Goal: Information Seeking & Learning: Learn about a topic

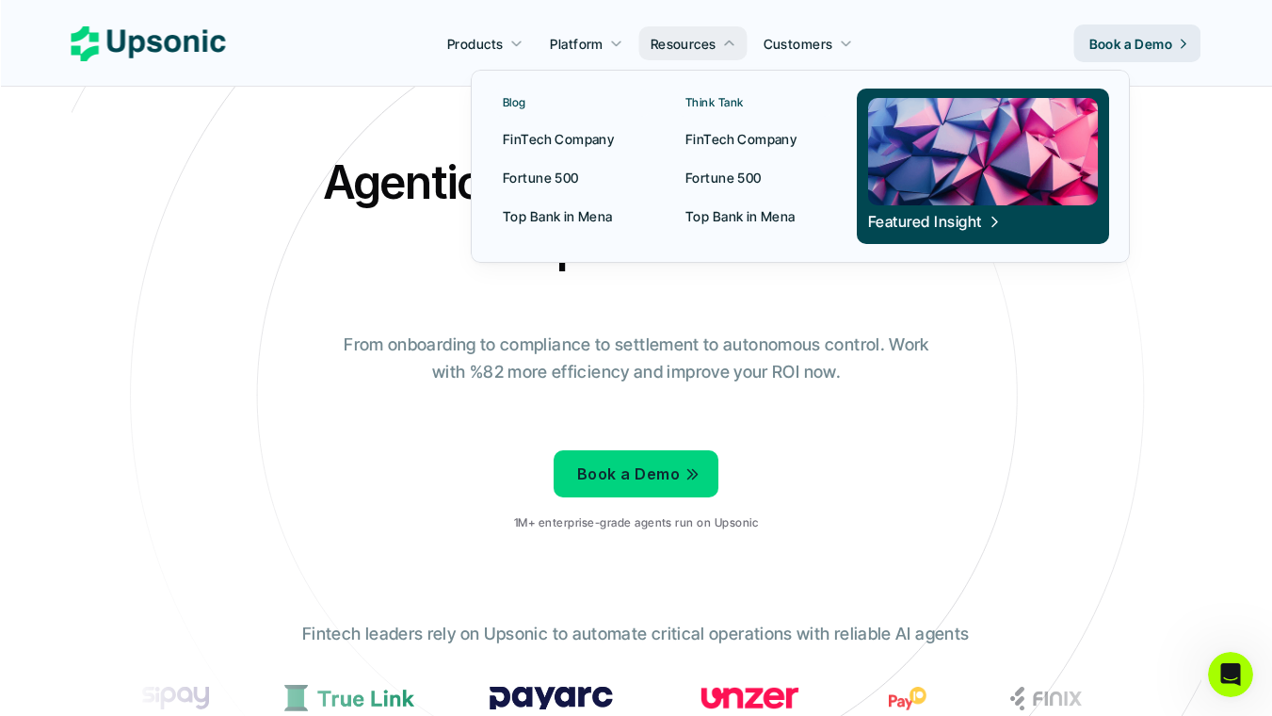
click at [522, 102] on p "Blog" at bounding box center [515, 102] width 24 height 13
click at [541, 102] on link "Blog" at bounding box center [571, 103] width 159 height 28
click at [575, 140] on p "FinTech Company" at bounding box center [558, 139] width 111 height 20
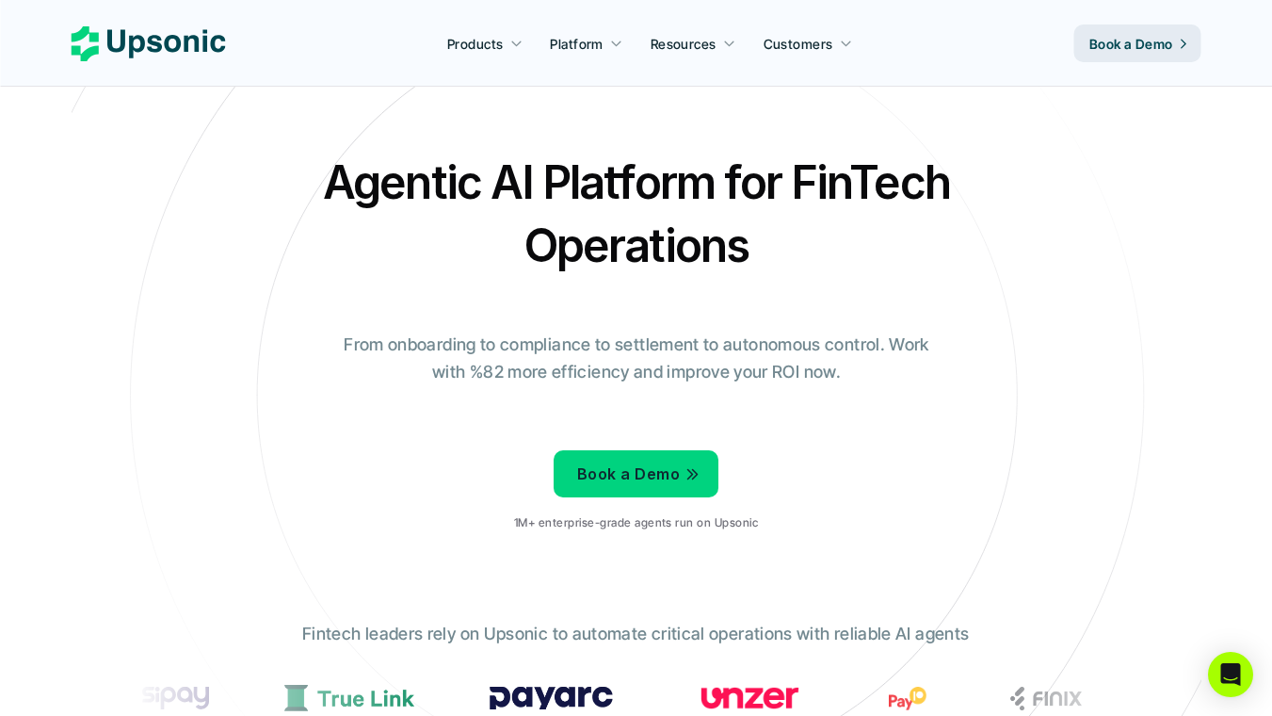
scroll to position [-1, 0]
click at [206, 42] on use at bounding box center [149, 43] width 154 height 35
click at [182, 47] on icon at bounding box center [149, 43] width 154 height 35
click at [182, 34] on icon at bounding box center [149, 43] width 154 height 35
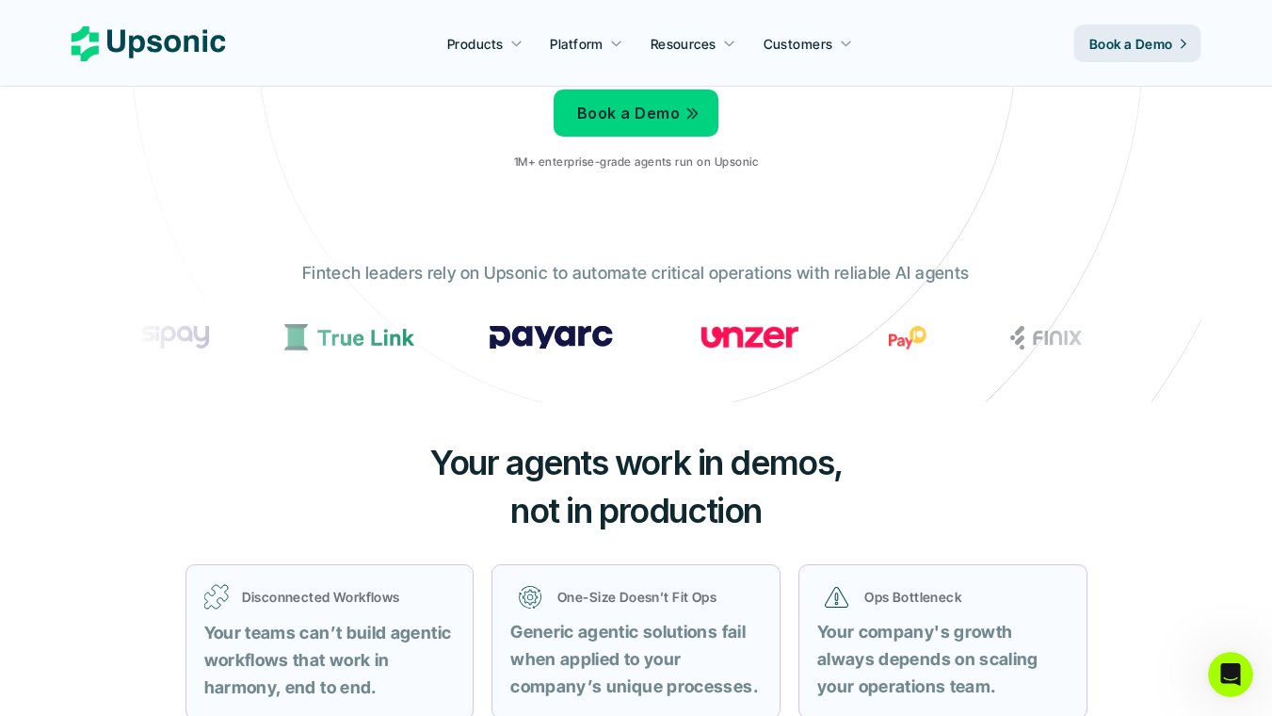
scroll to position [143, 0]
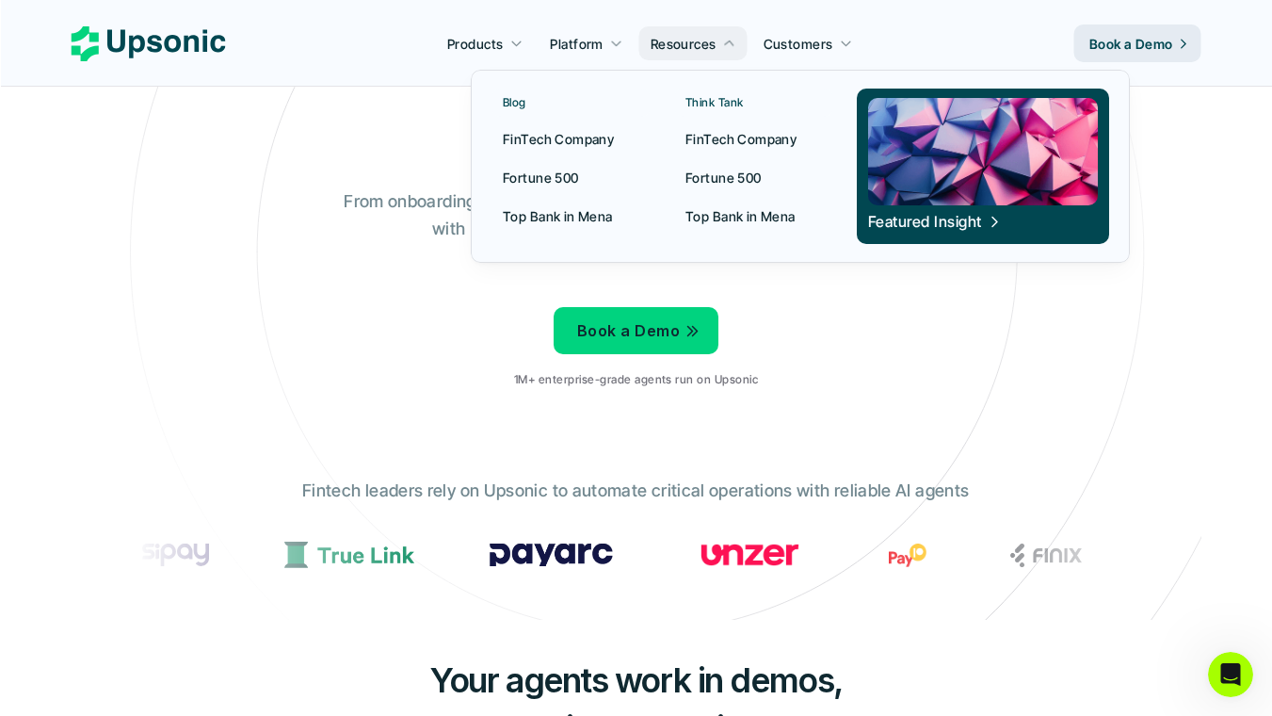
click at [560, 134] on p "FinTech Company" at bounding box center [558, 139] width 111 height 20
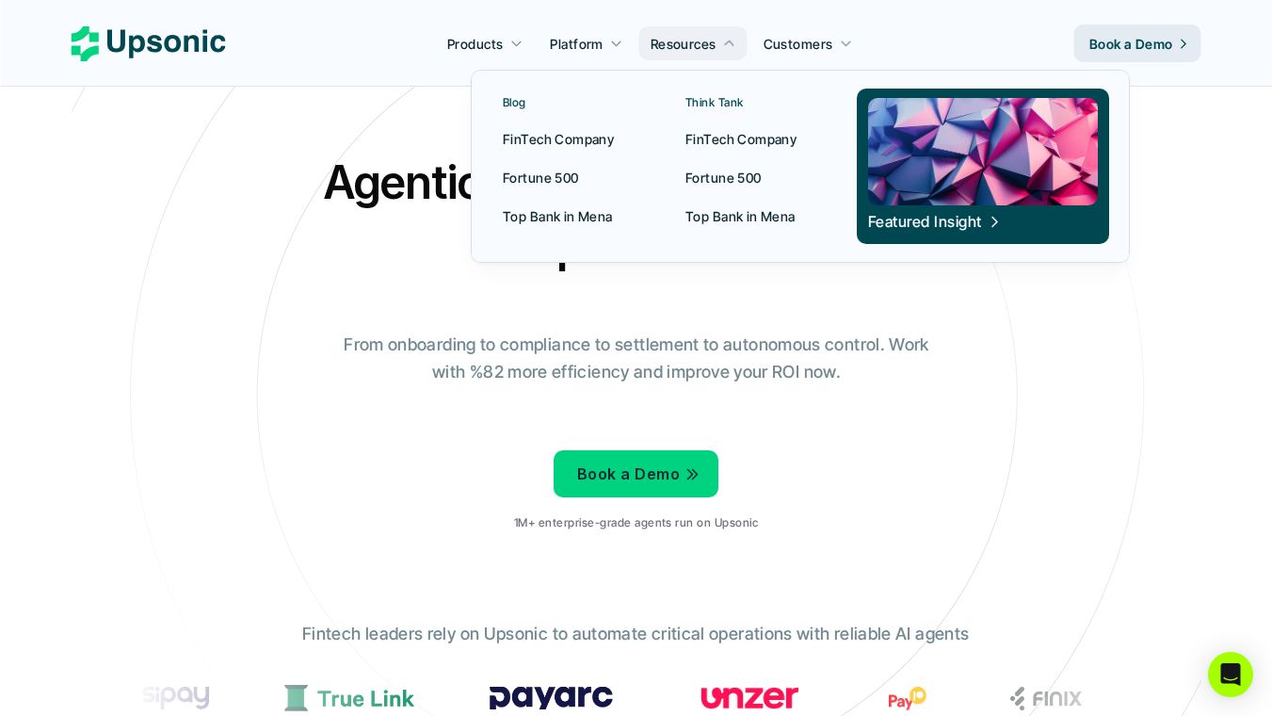
click at [561, 179] on p "Fortune 500" at bounding box center [541, 178] width 76 height 20
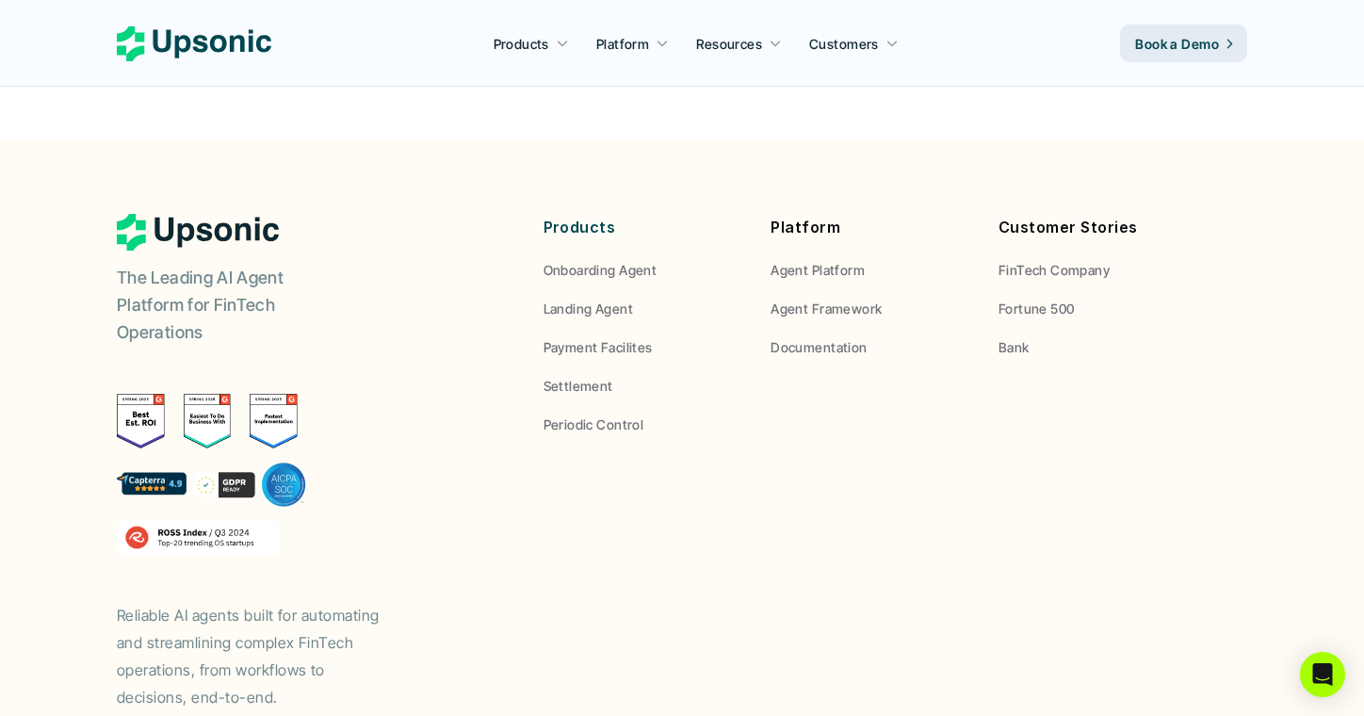
scroll to position [7128, 0]
click at [1001, 299] on p "Fortune 500" at bounding box center [1036, 309] width 76 height 20
click at [1045, 261] on p "FinTech Company" at bounding box center [1053, 271] width 111 height 20
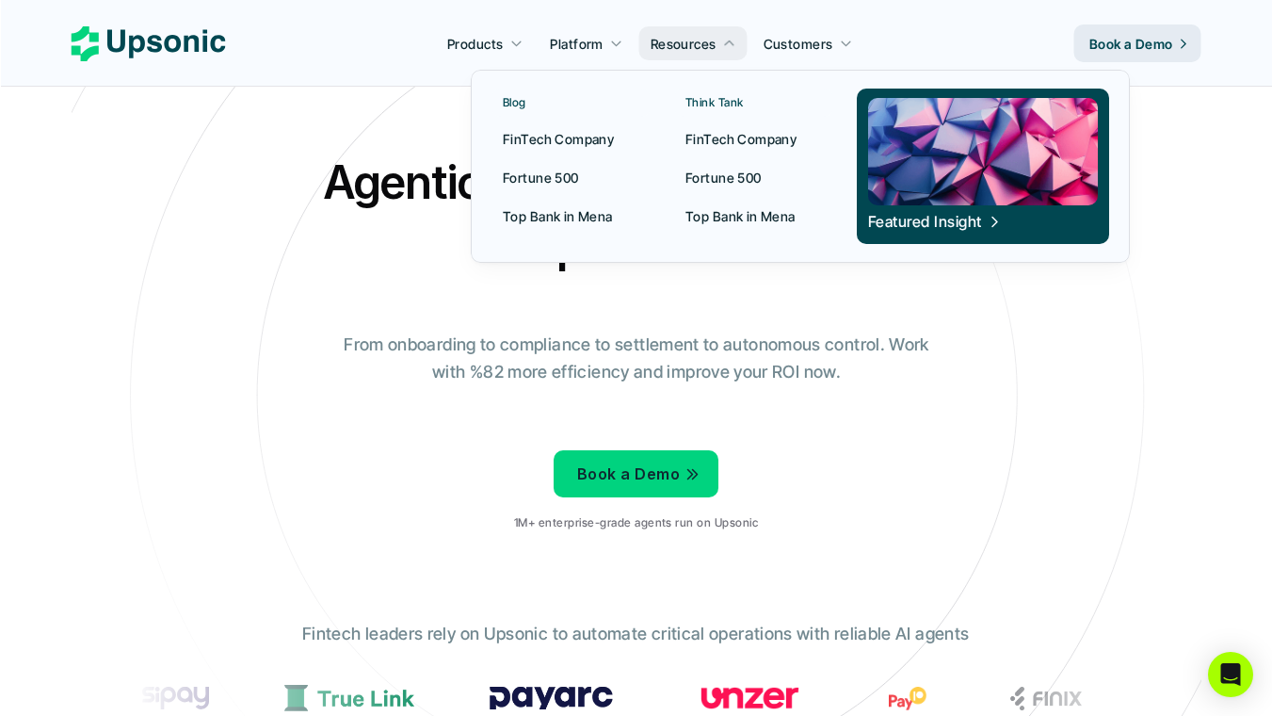
click at [581, 214] on p "Top Bank in Mena" at bounding box center [558, 216] width 110 height 20
click at [554, 171] on p "Fortune 500" at bounding box center [541, 178] width 76 height 20
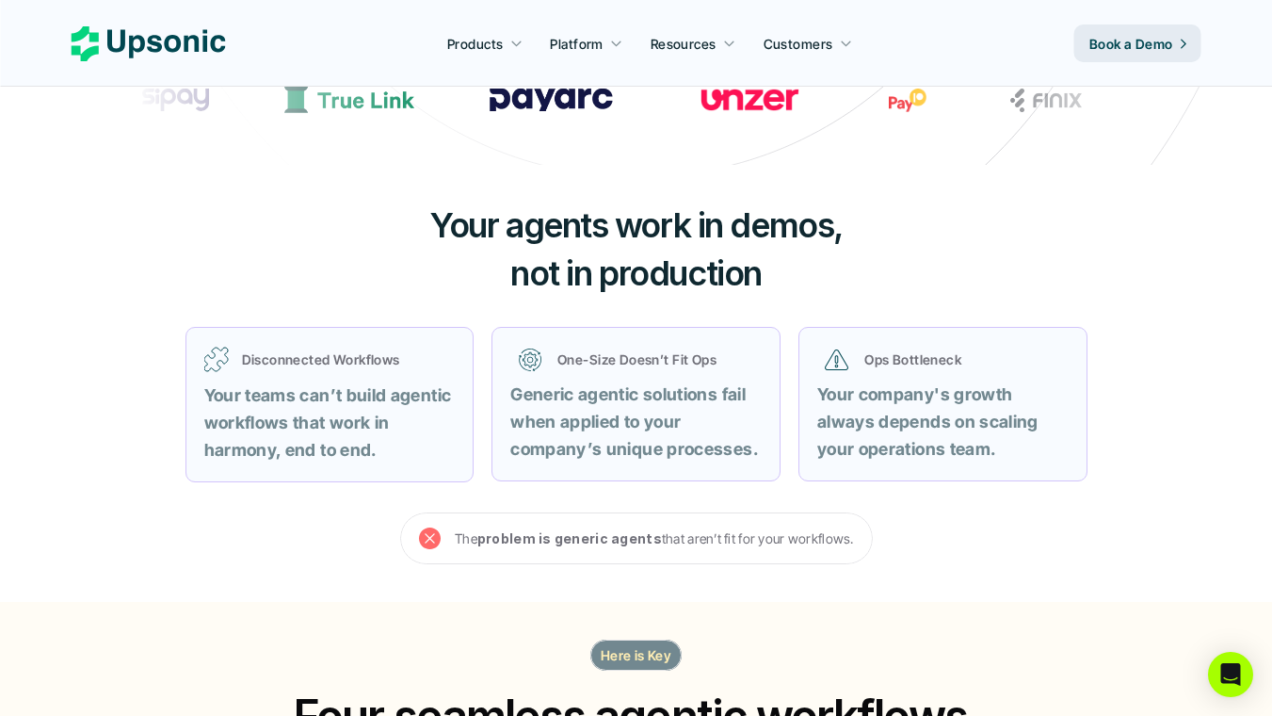
scroll to position [599, 0]
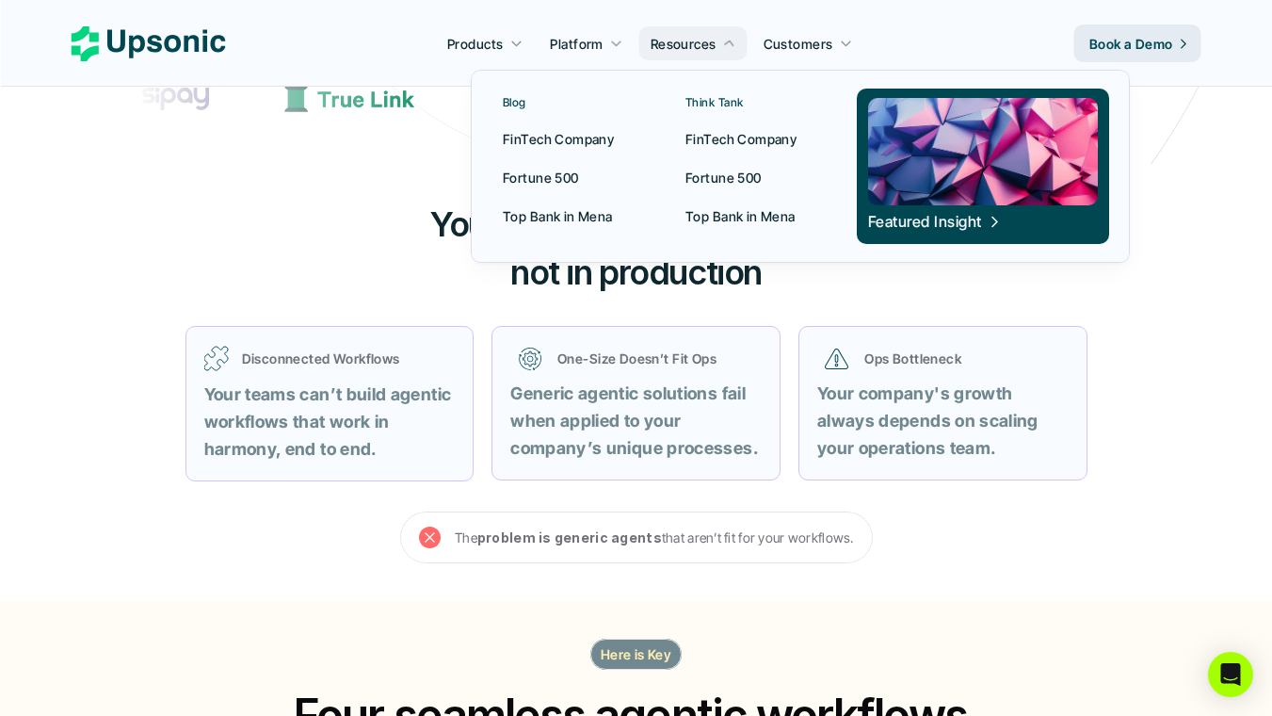
click at [510, 106] on p "Blog" at bounding box center [515, 102] width 24 height 13
click at [532, 104] on link "Blog" at bounding box center [571, 103] width 159 height 28
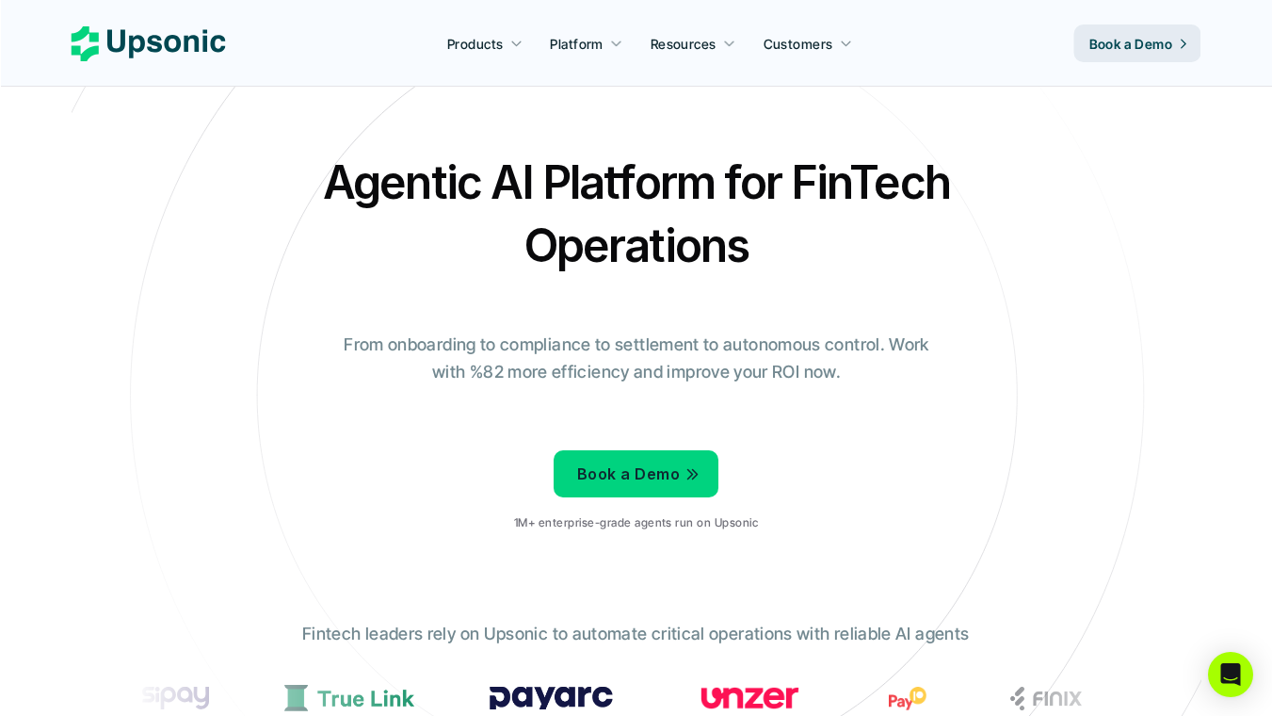
scroll to position [0, 0]
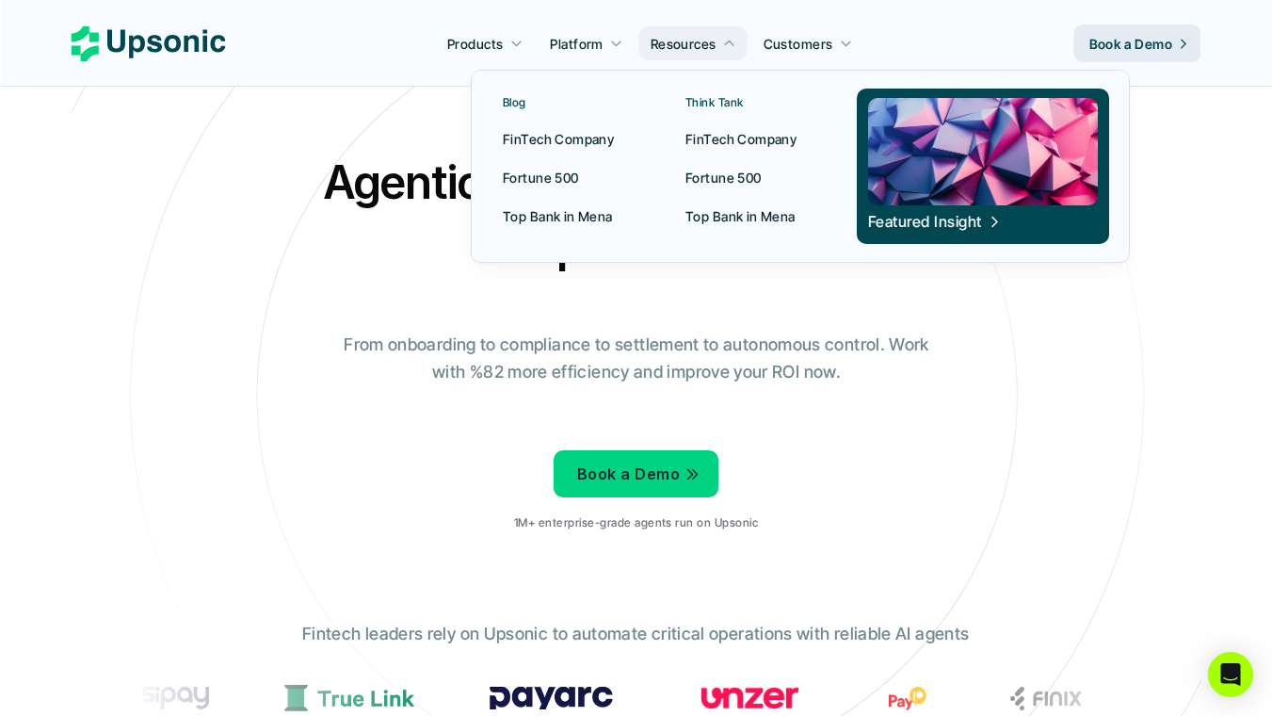
click at [558, 217] on p "Top Bank in Mena" at bounding box center [558, 216] width 110 height 20
click at [714, 139] on p "FinTech Company" at bounding box center [741, 139] width 111 height 20
click at [722, 174] on p "Fortune 500" at bounding box center [724, 178] width 76 height 20
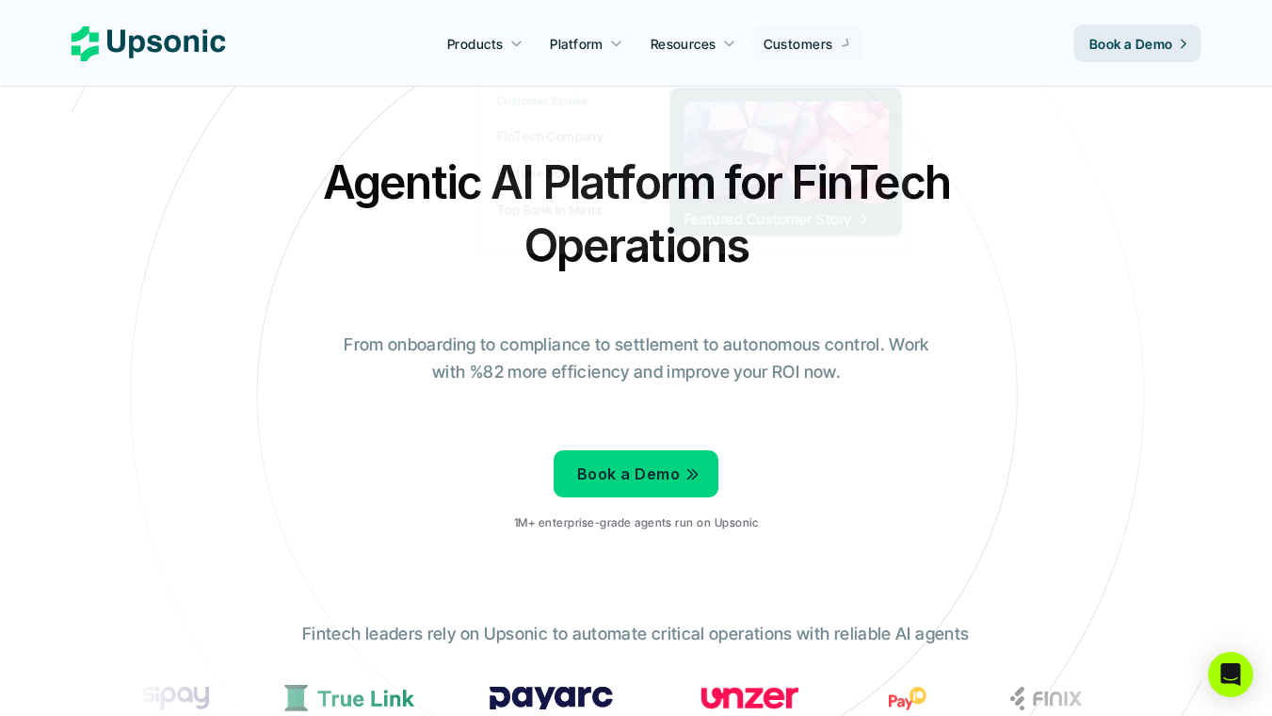
click at [205, 46] on use at bounding box center [149, 43] width 154 height 35
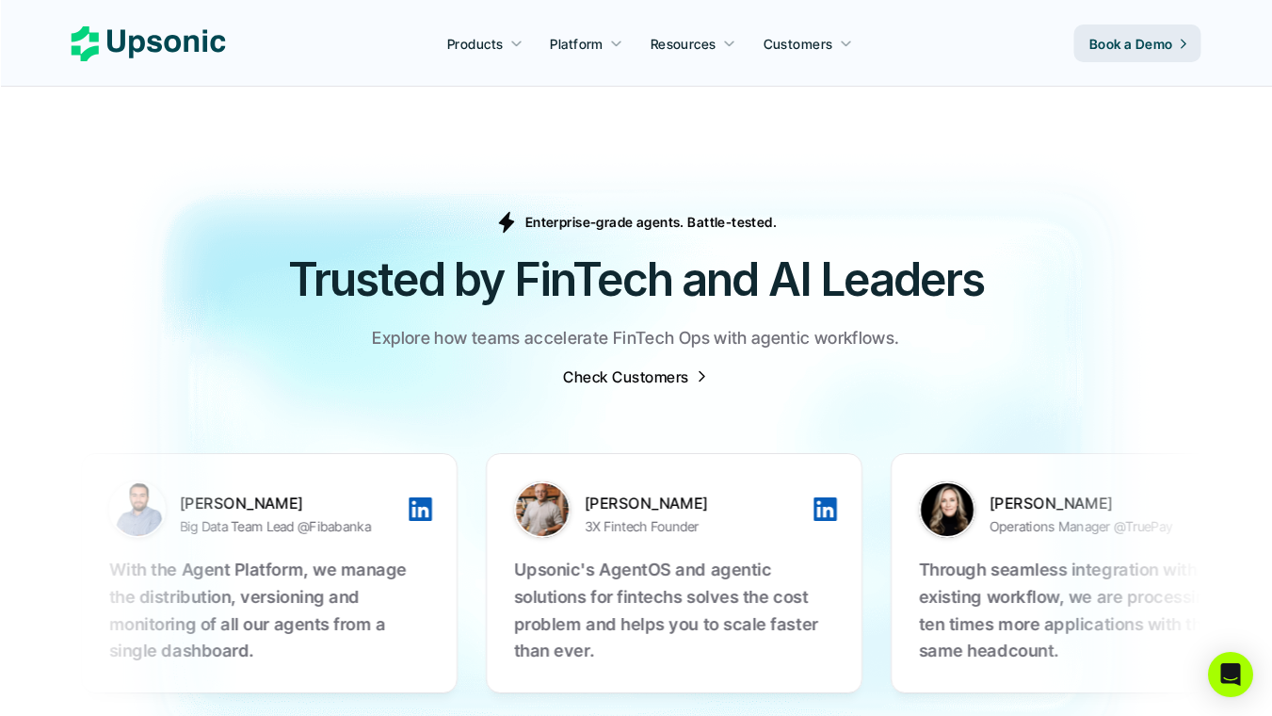
scroll to position [5808, 0]
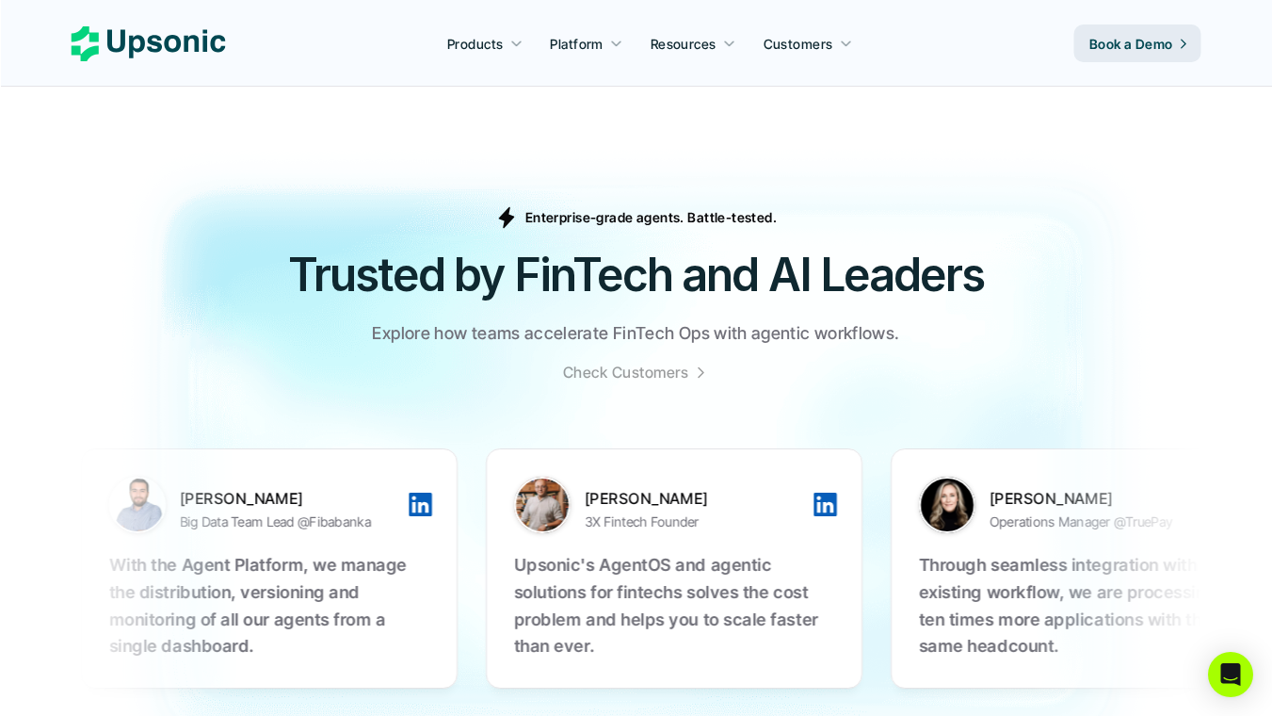
click at [645, 362] on p "Check Customers" at bounding box center [625, 372] width 125 height 21
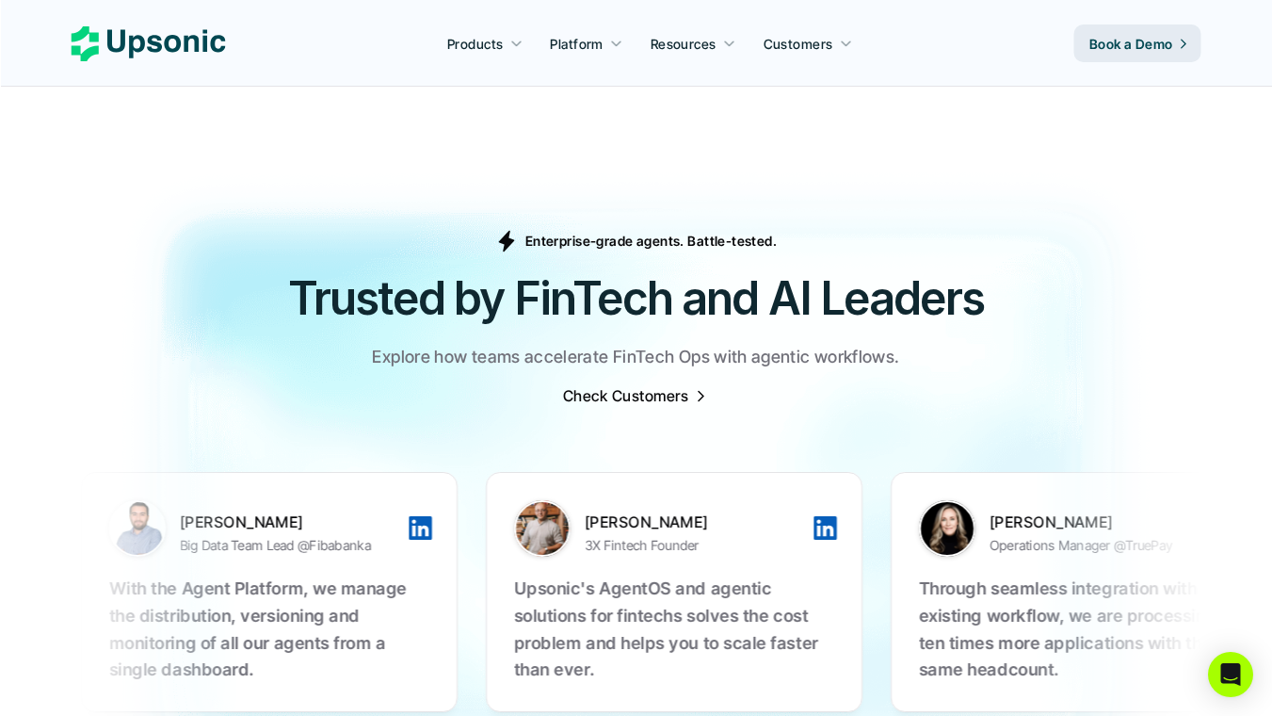
scroll to position [5804, 0]
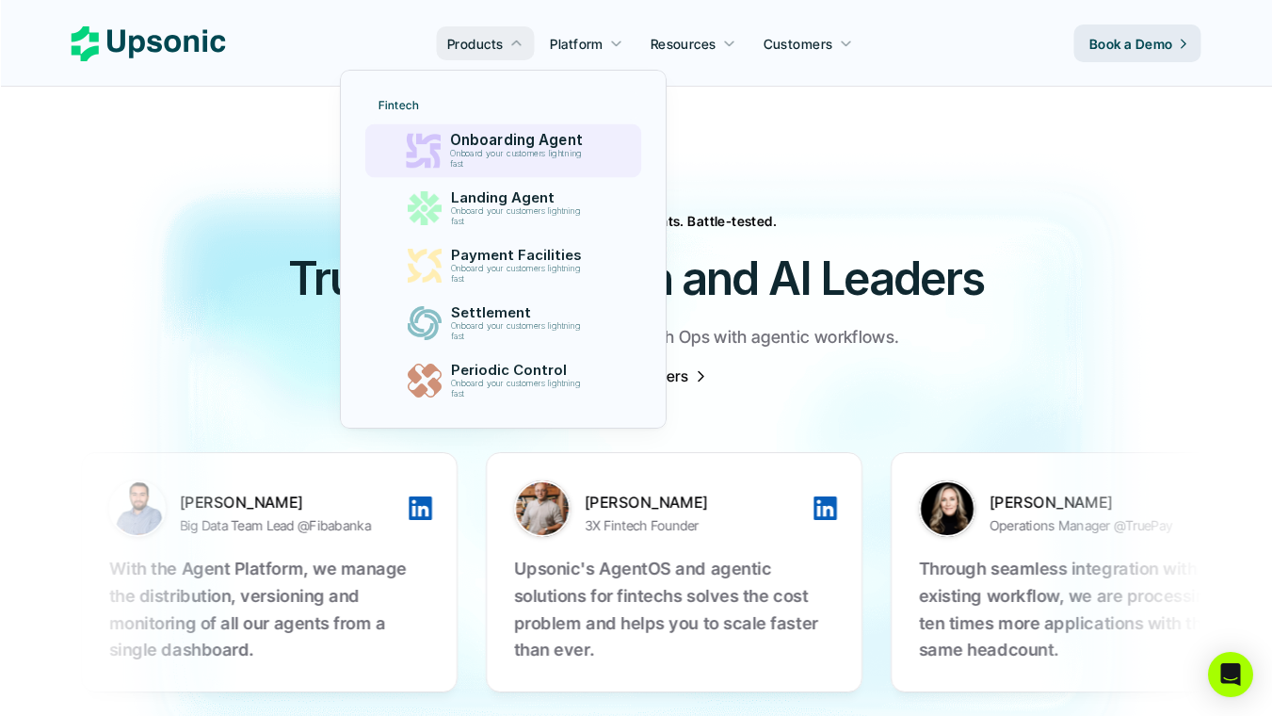
click at [489, 137] on p "Onboarding Agent" at bounding box center [520, 140] width 141 height 17
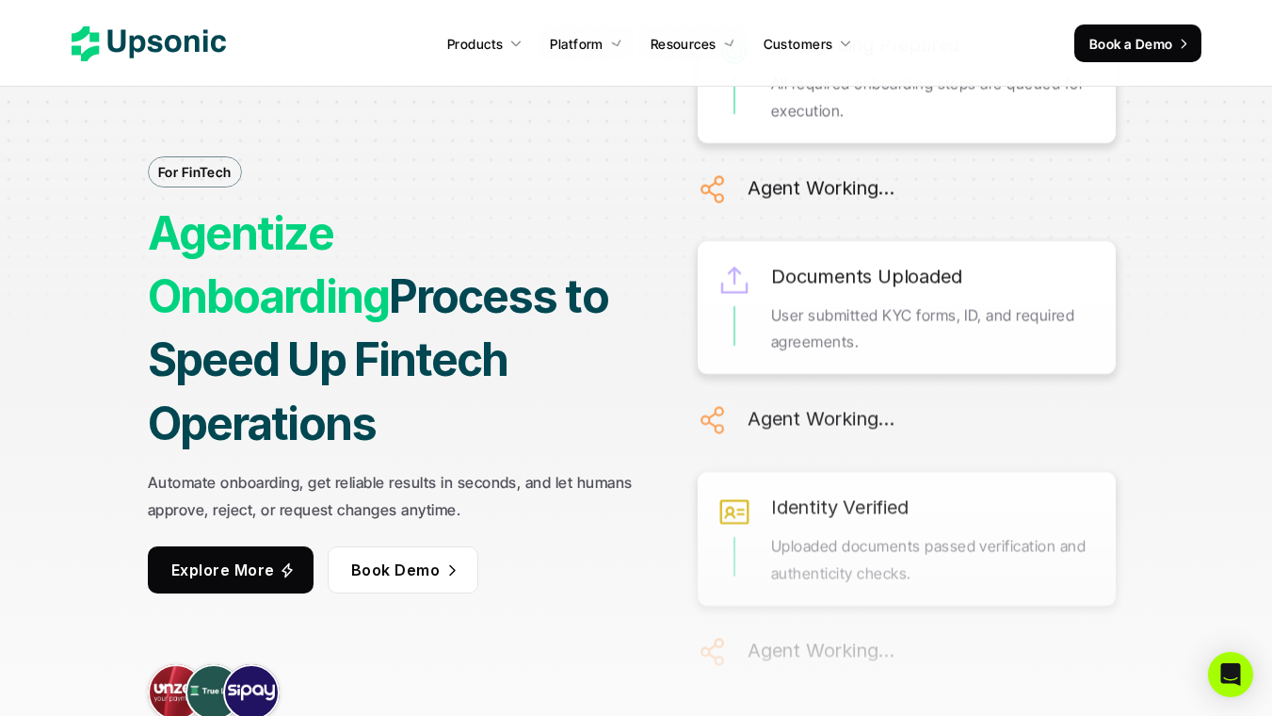
click at [211, 48] on icon at bounding box center [149, 43] width 154 height 35
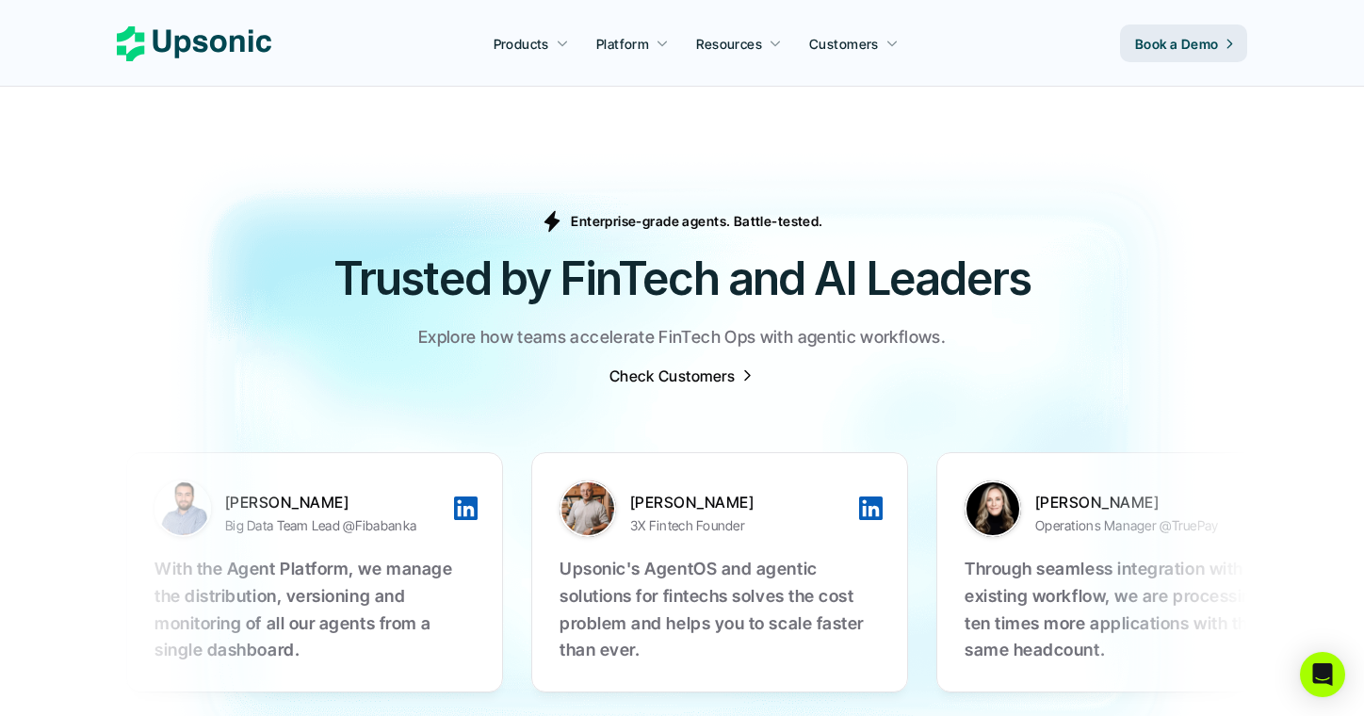
scroll to position [5786, 0]
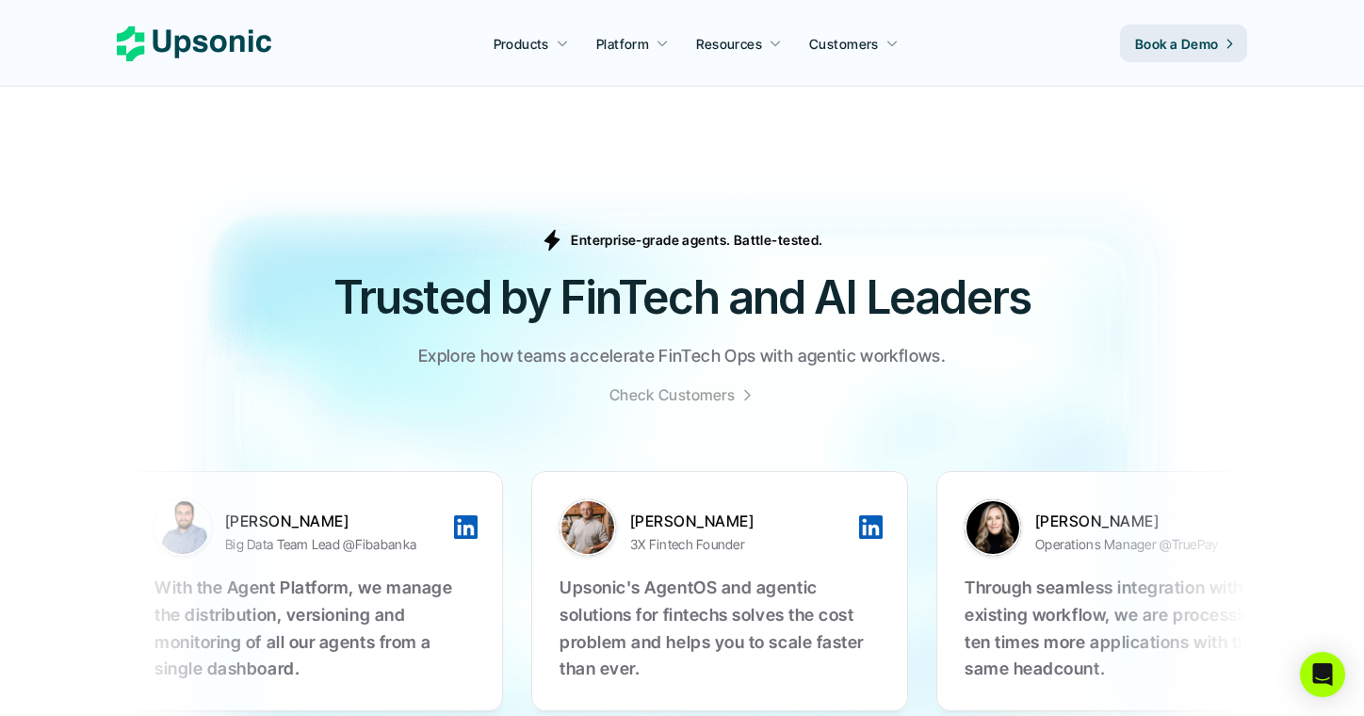
click at [675, 384] on p "Check Customers" at bounding box center [671, 394] width 125 height 21
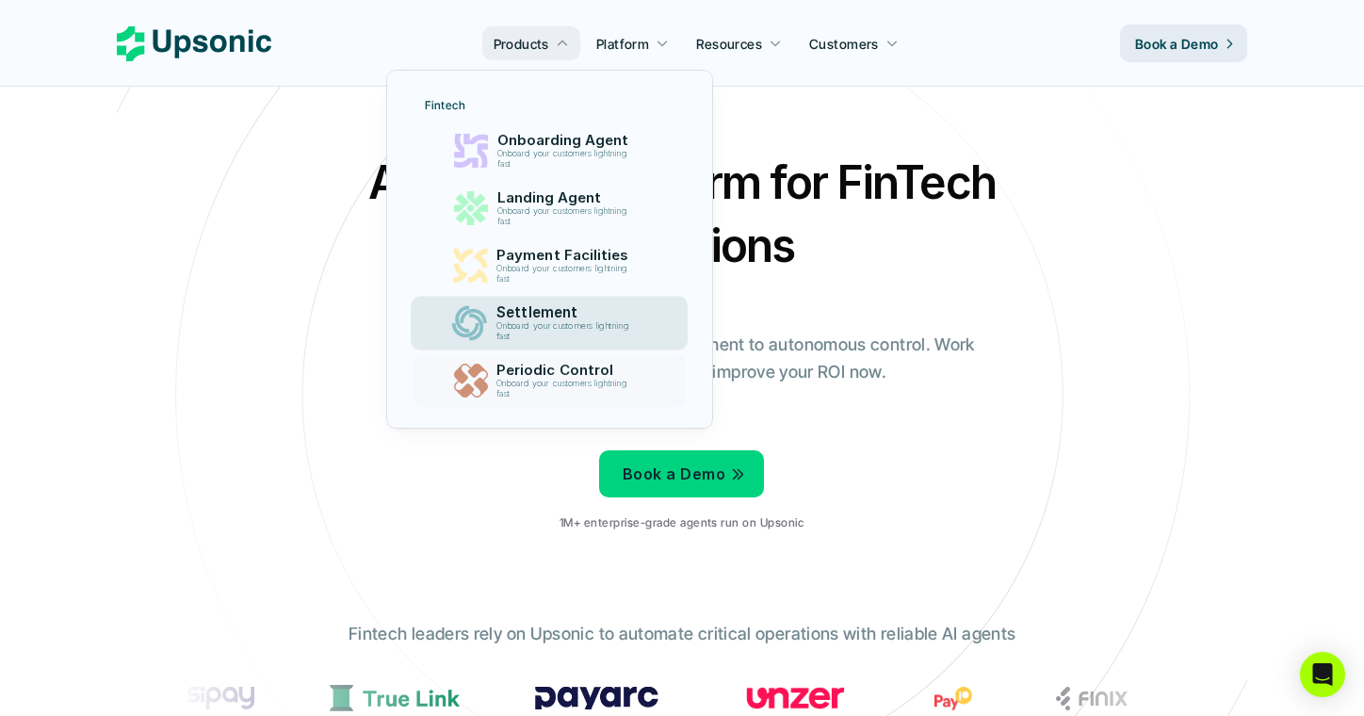
click at [543, 368] on p "Periodic Control" at bounding box center [565, 370] width 139 height 17
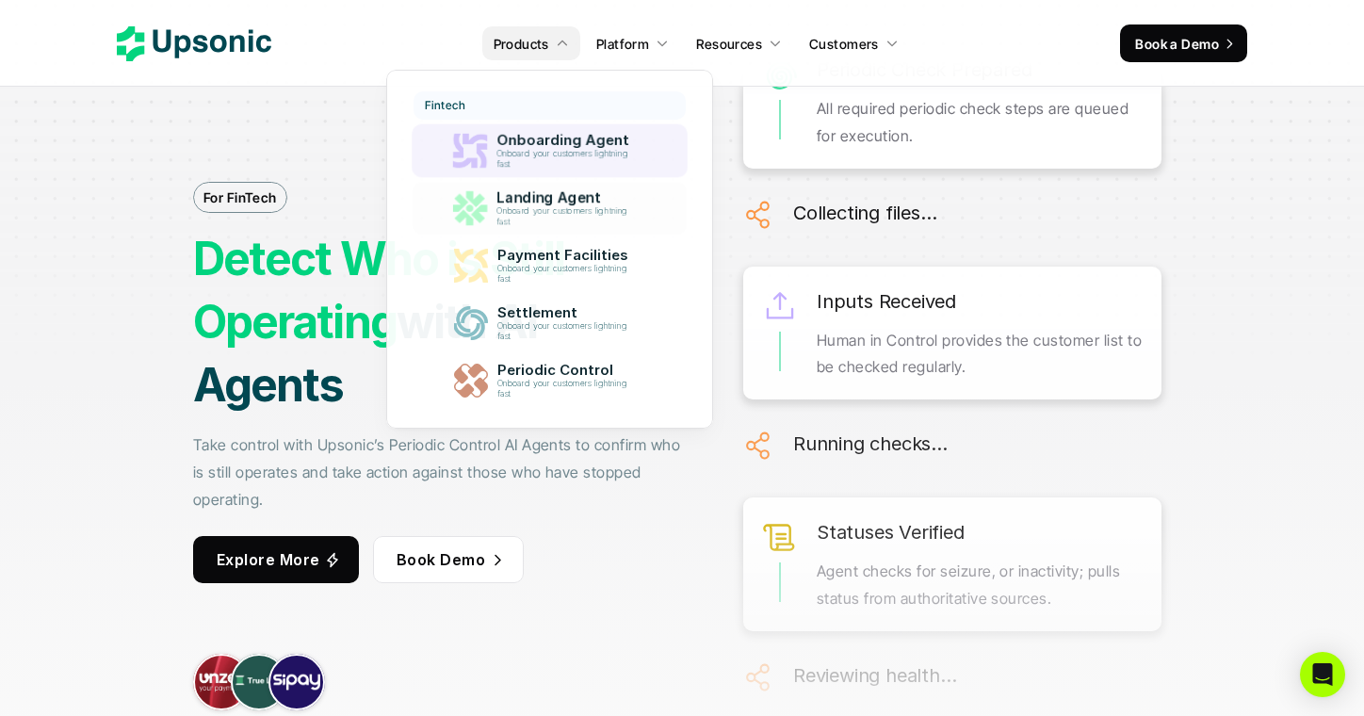
click at [543, 163] on p "Onboard your customers lightning fast" at bounding box center [564, 159] width 139 height 21
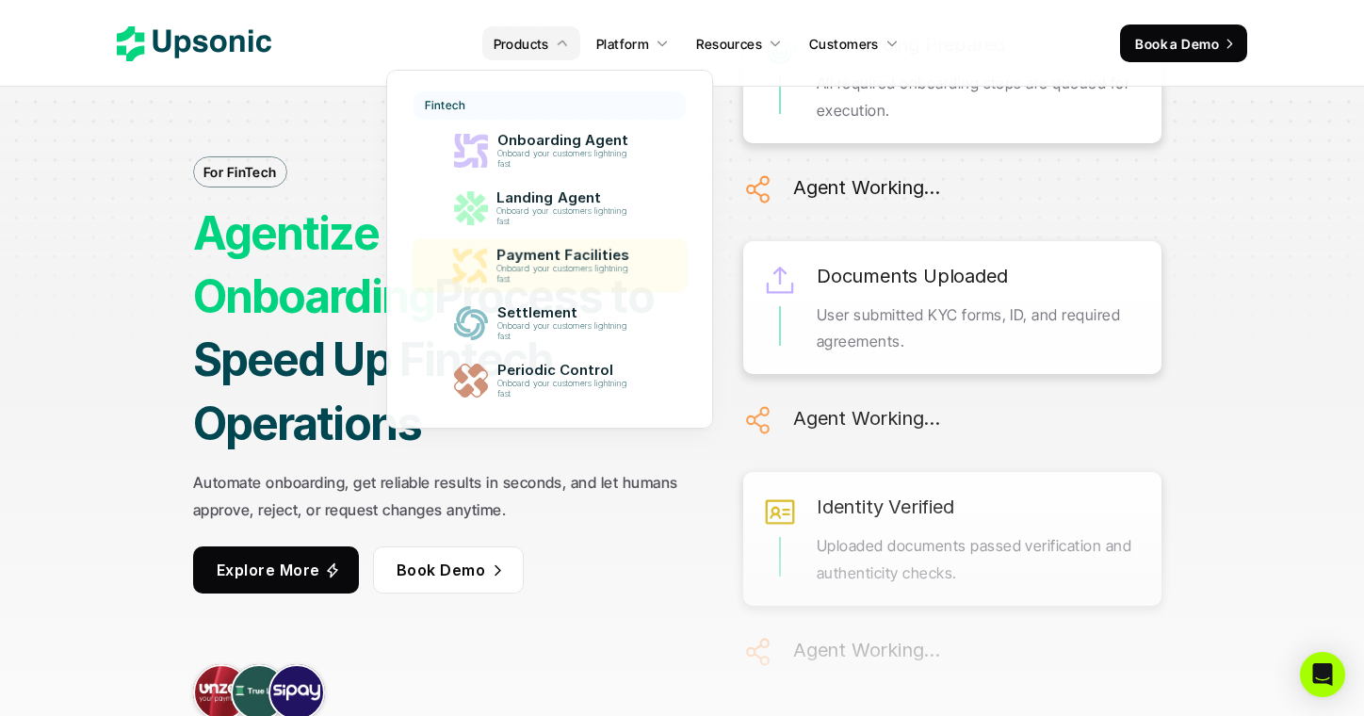
click at [532, 252] on p "Payment Facilities" at bounding box center [565, 255] width 141 height 17
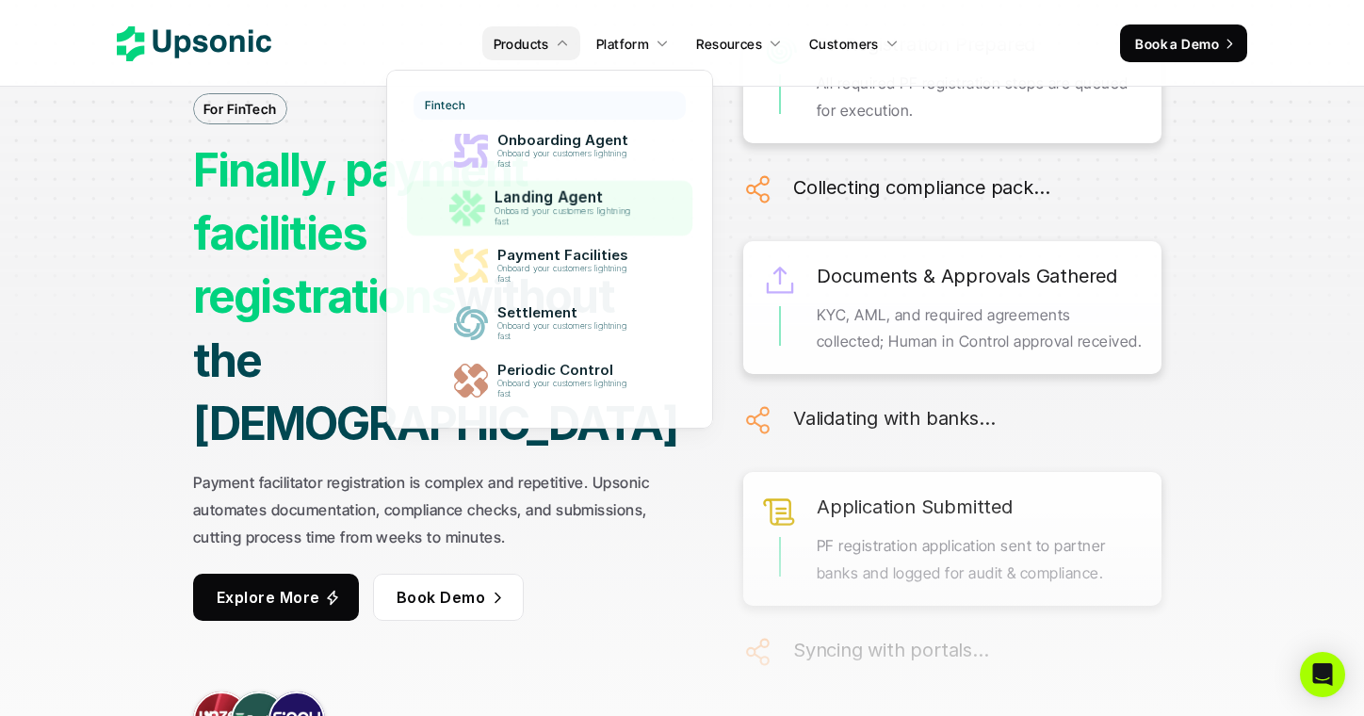
click at [534, 201] on p "Landing Agent" at bounding box center [567, 197] width 146 height 18
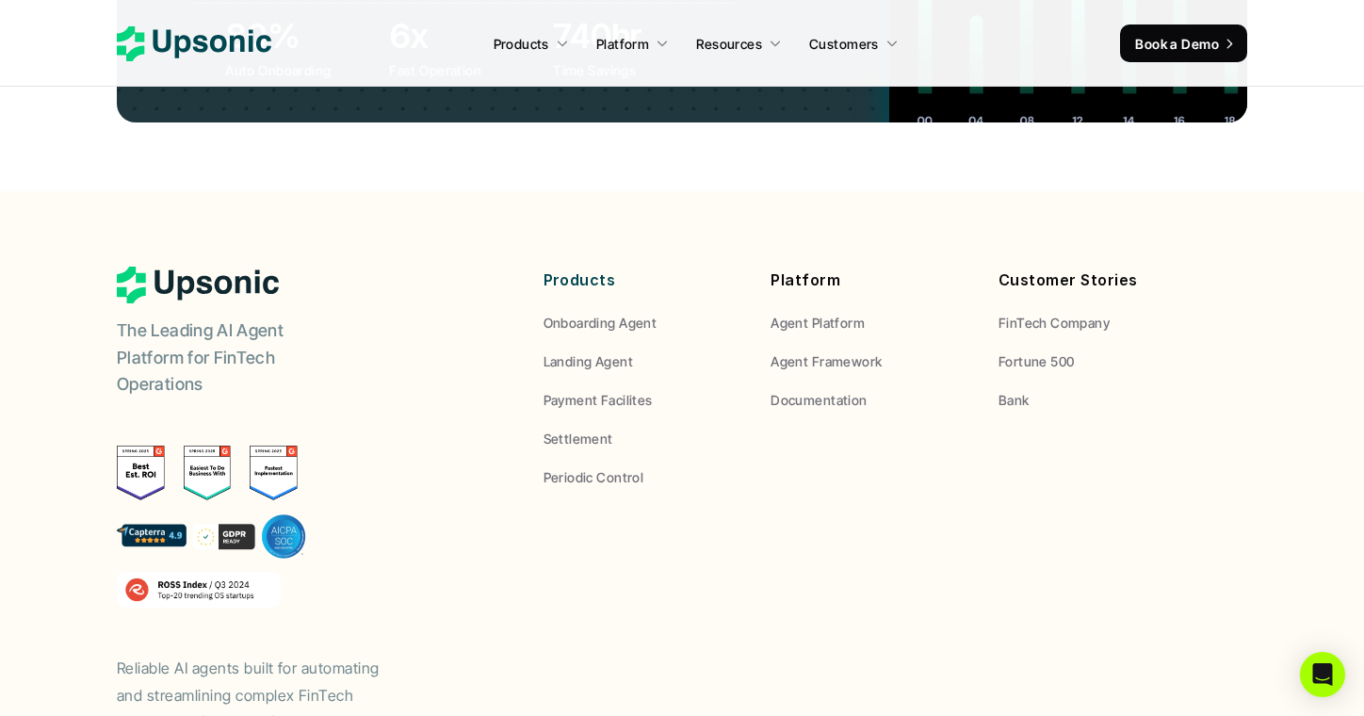
scroll to position [7222, 0]
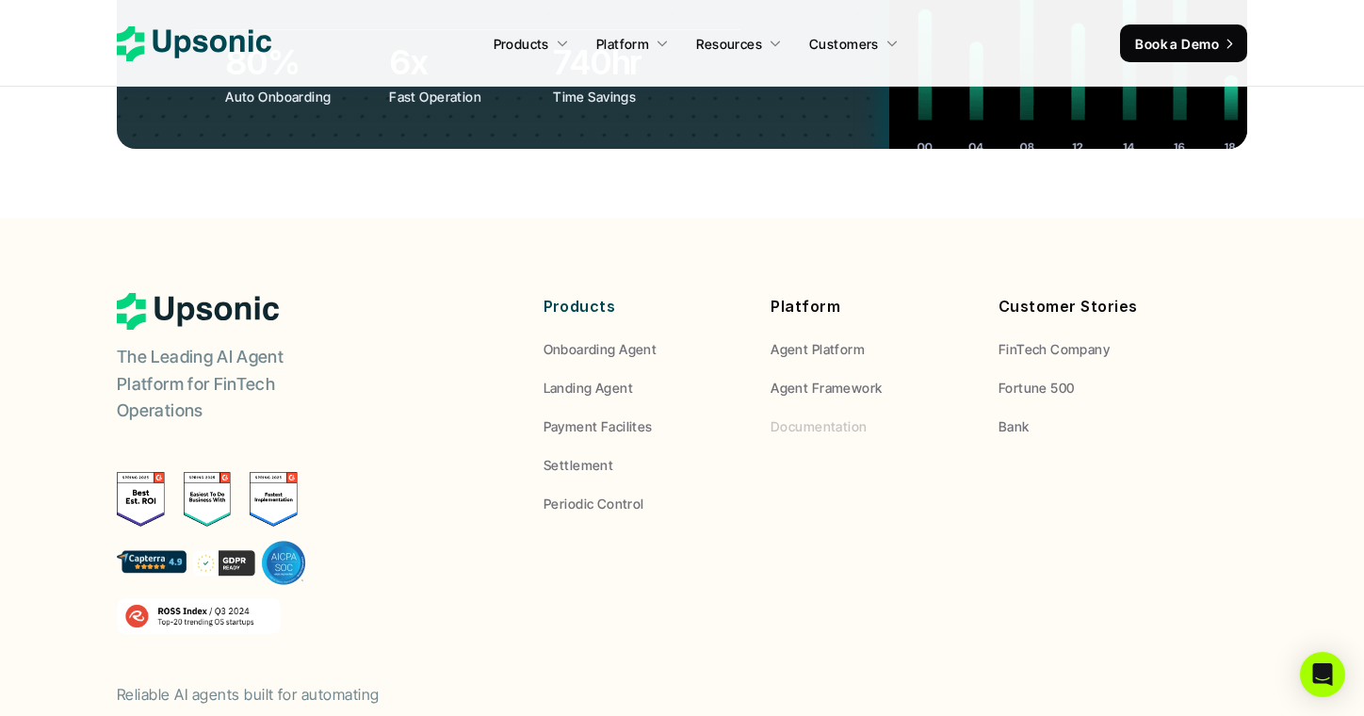
click at [807, 416] on p "Documentation" at bounding box center [818, 426] width 96 height 20
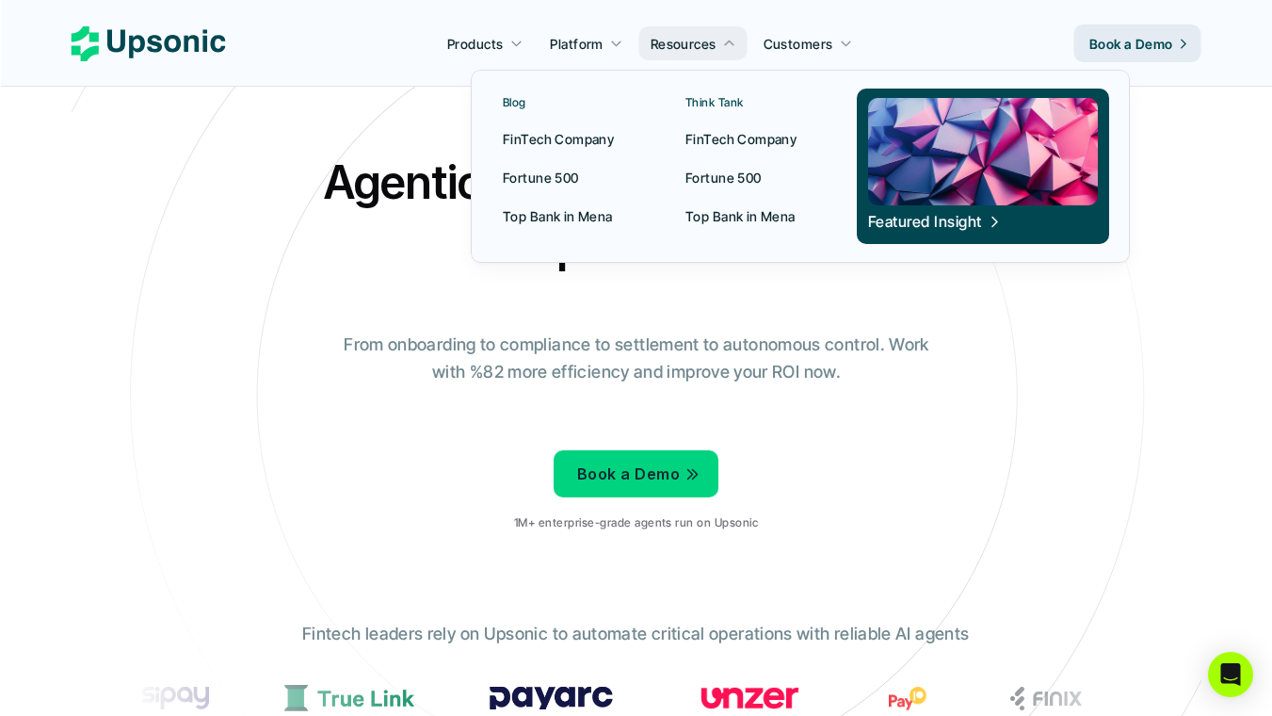
click at [717, 219] on p "Top Bank in Mena" at bounding box center [741, 216] width 110 height 20
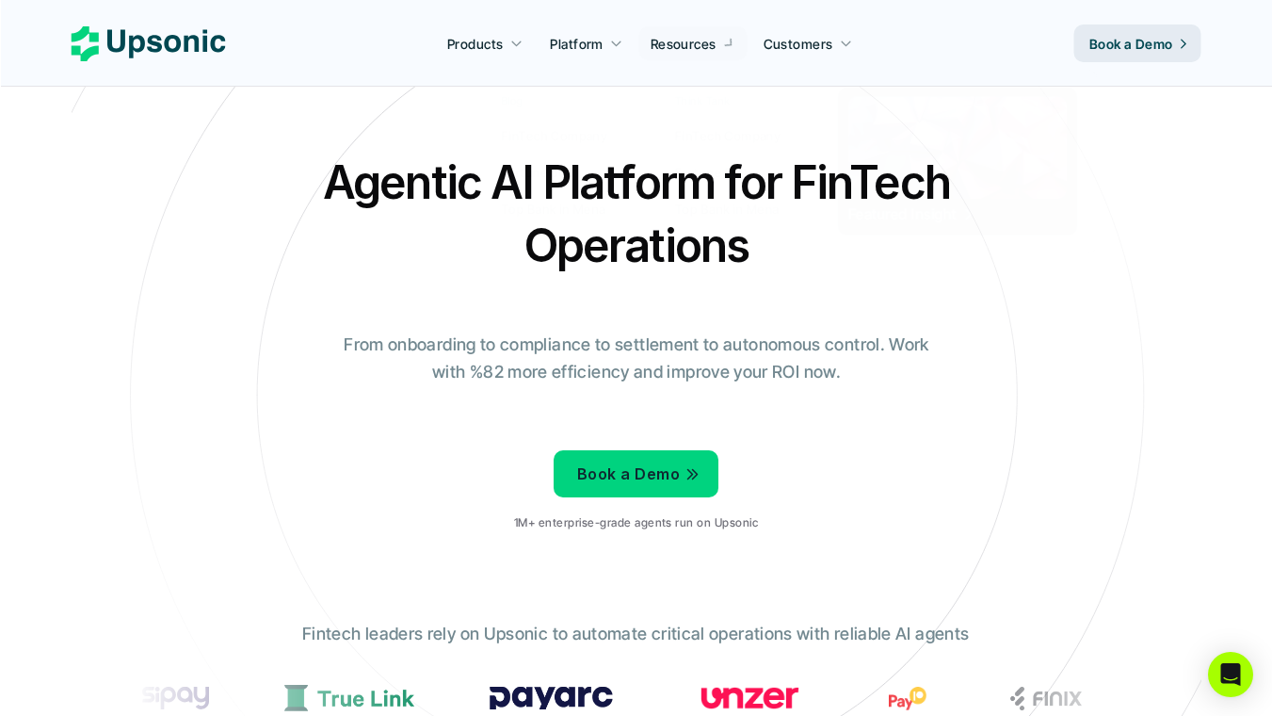
click at [1005, 177] on div "Agentic AI Platform for FinTech Operations From onboarding to compliance to set…" at bounding box center [637, 349] width 1102 height 396
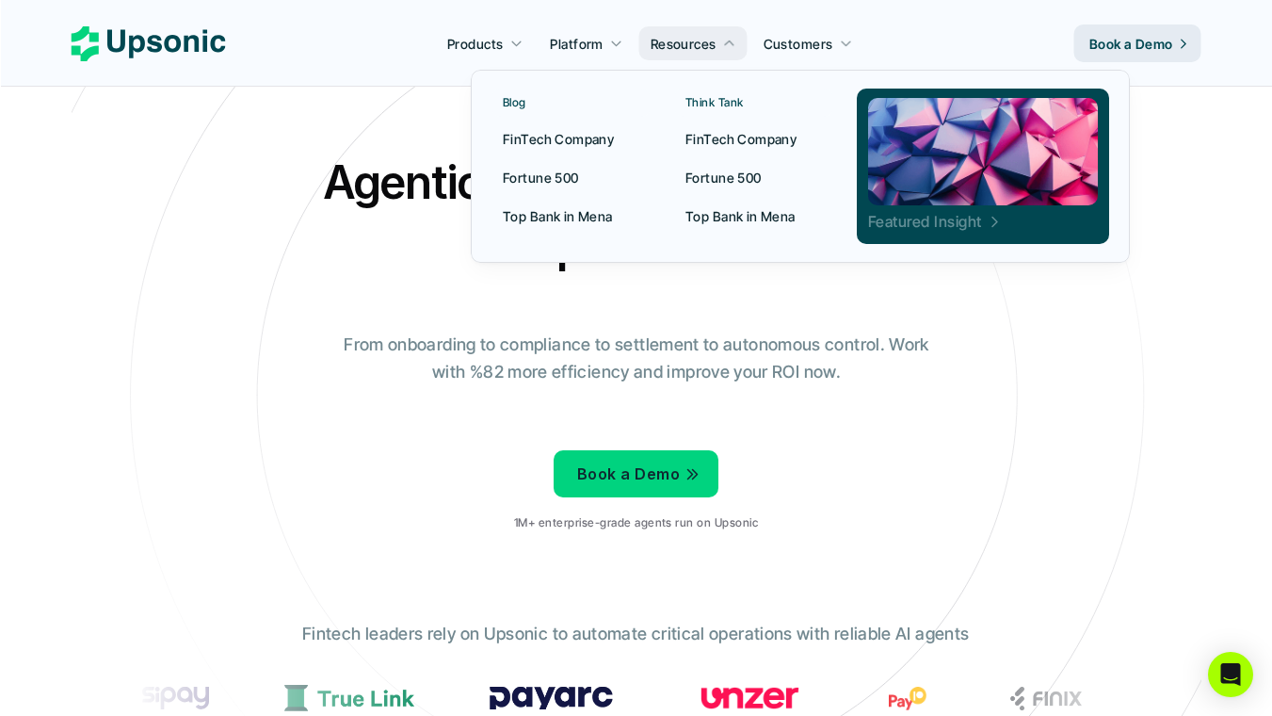
click at [921, 217] on p "Featured Insight" at bounding box center [925, 221] width 114 height 21
click at [939, 230] on p "Featured Insight" at bounding box center [925, 221] width 114 height 21
click at [920, 224] on p "Featured Insight" at bounding box center [925, 221] width 114 height 21
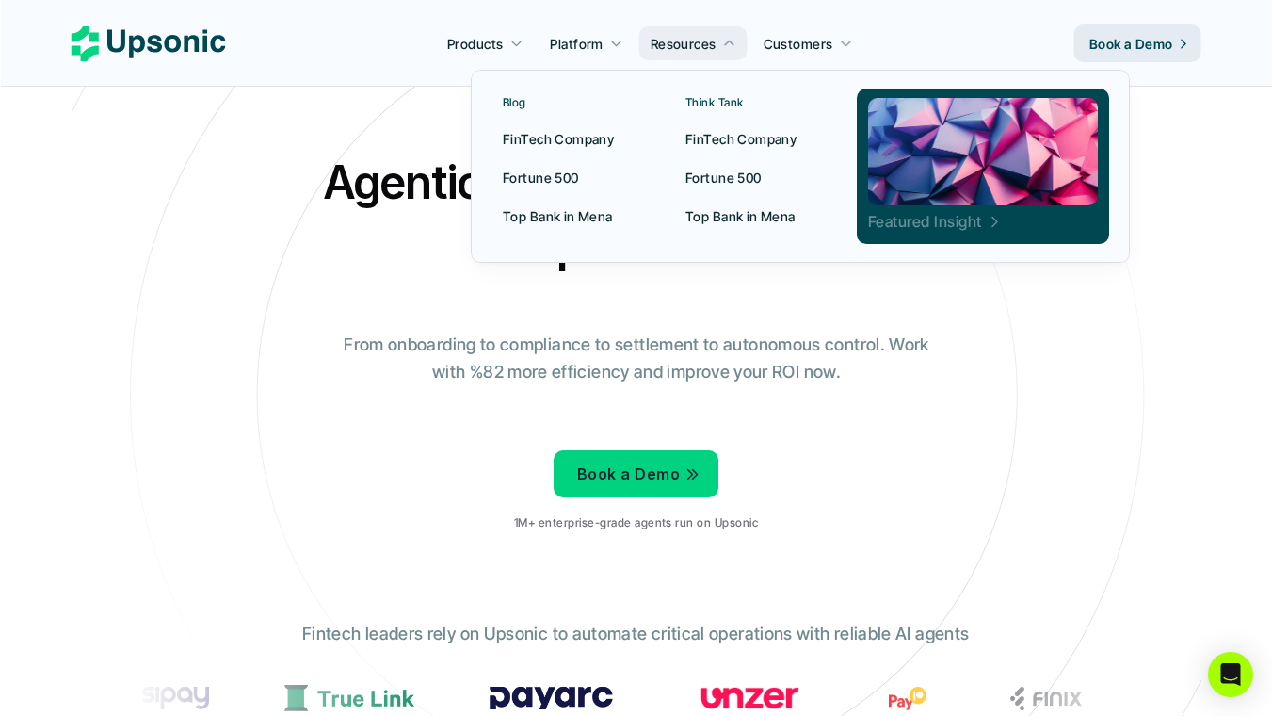
click at [948, 226] on p "Featured Insight" at bounding box center [925, 221] width 114 height 21
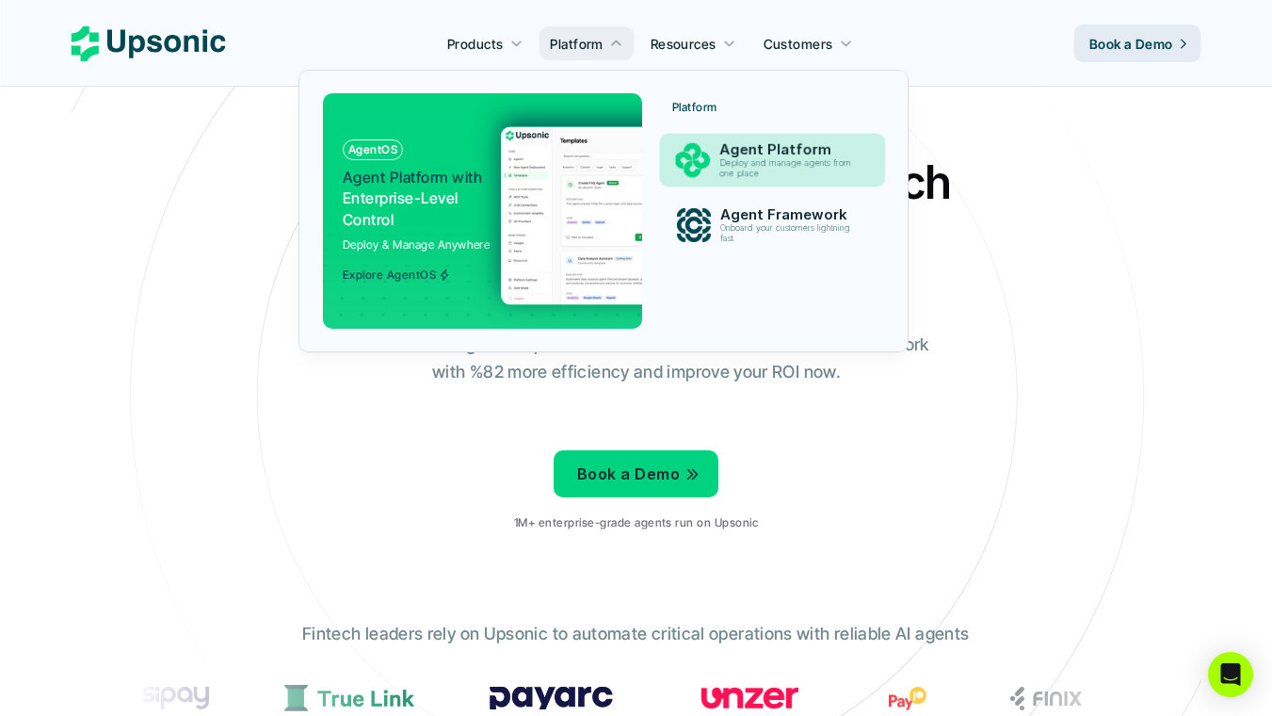
click at [732, 141] on p "Agent Platform" at bounding box center [790, 149] width 141 height 17
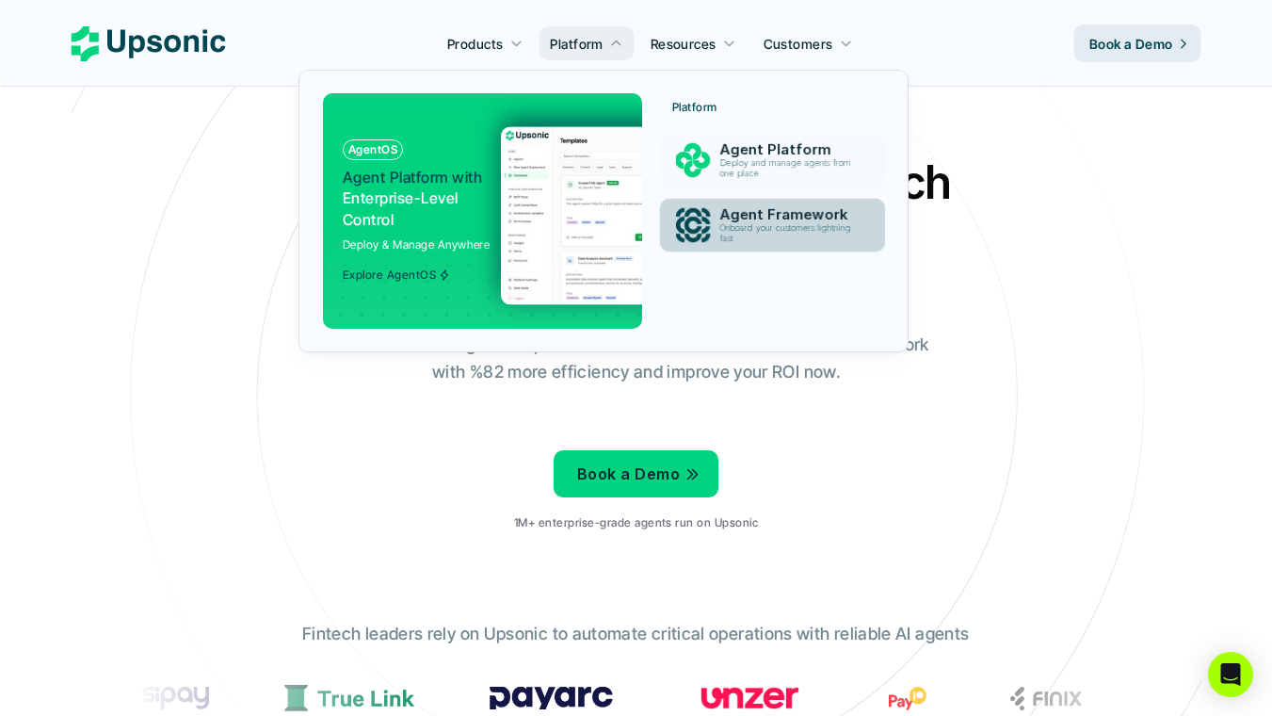
click at [768, 223] on p "Onboard your customers lightning fast" at bounding box center [789, 233] width 139 height 21
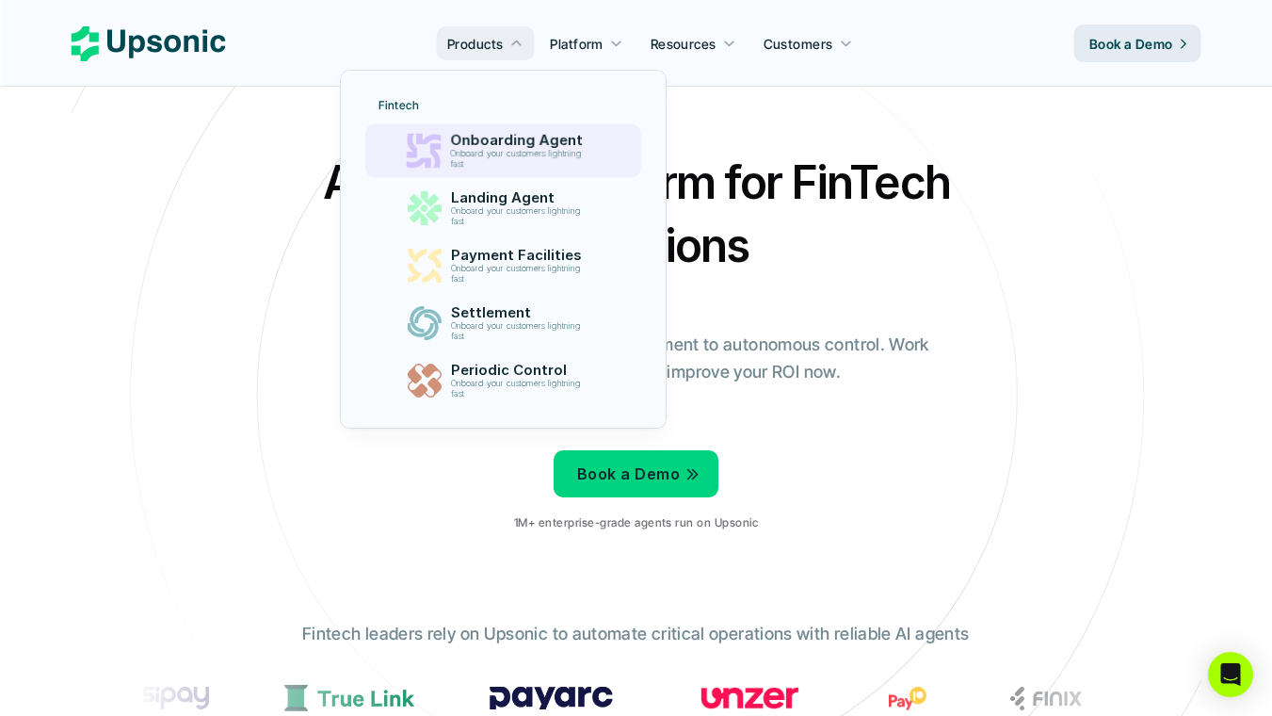
click at [517, 139] on p "Onboarding Agent" at bounding box center [520, 140] width 141 height 17
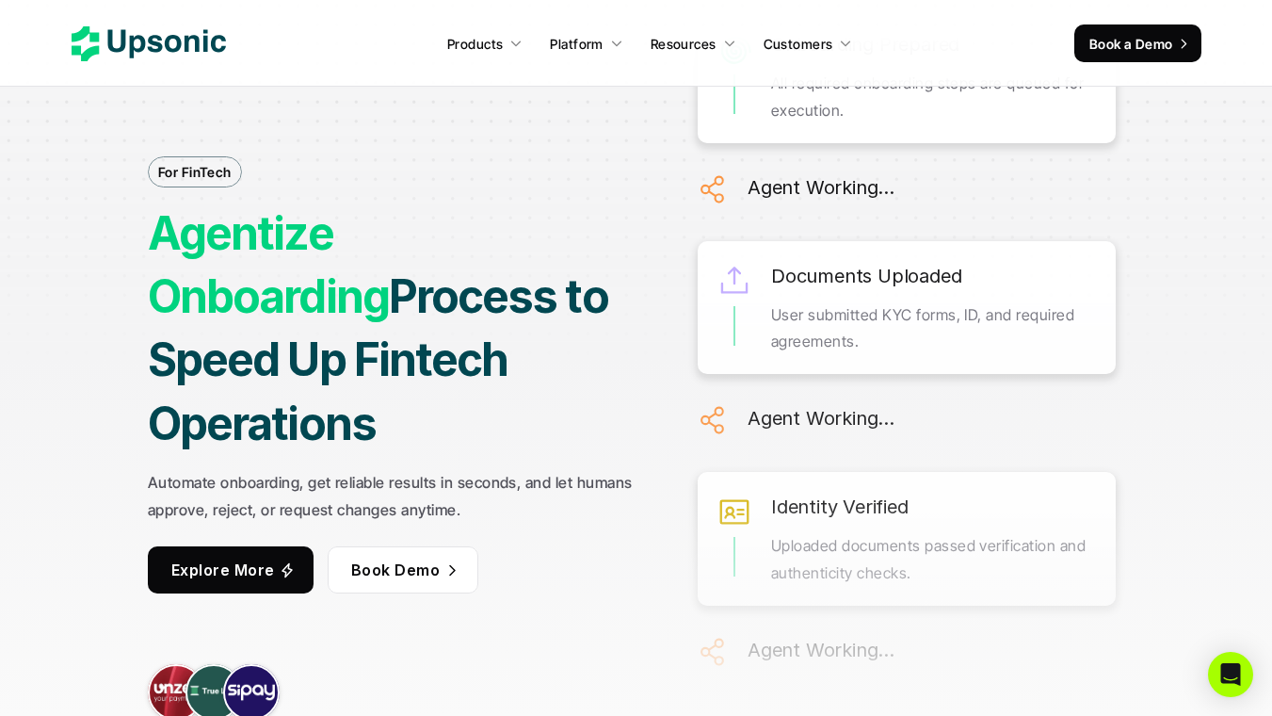
click at [211, 45] on use at bounding box center [149, 43] width 154 height 35
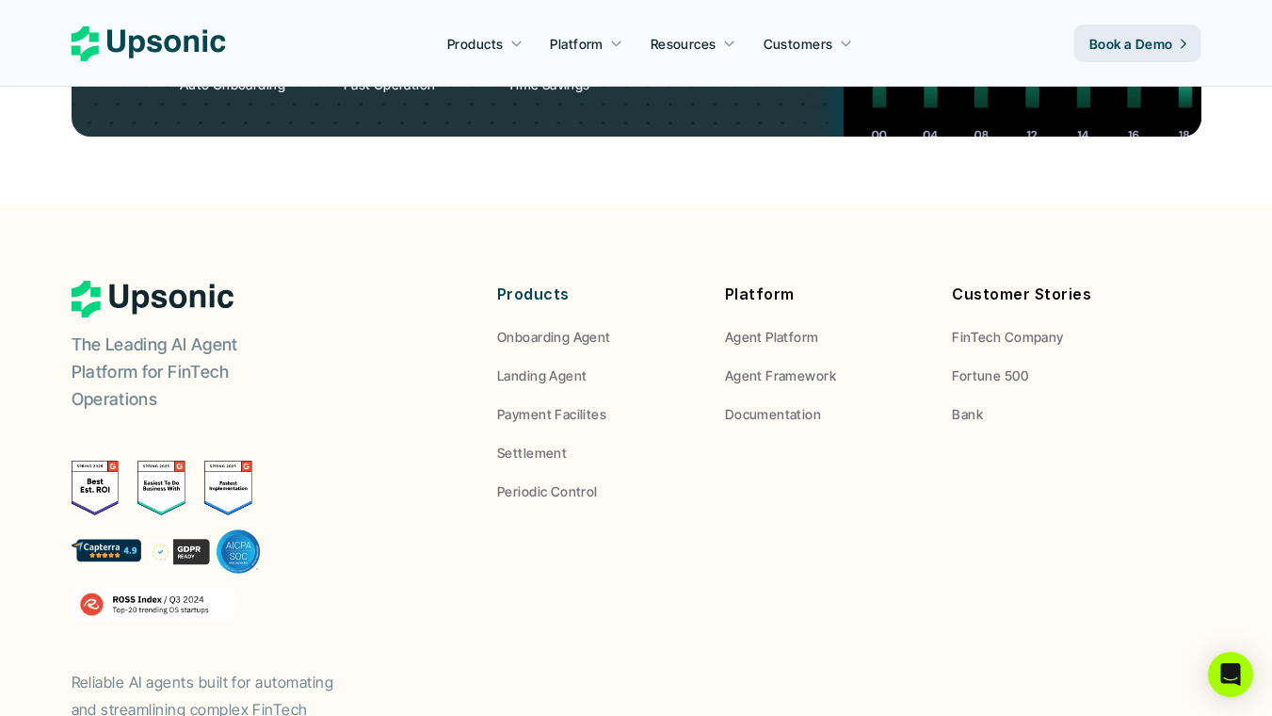
scroll to position [7058, 0]
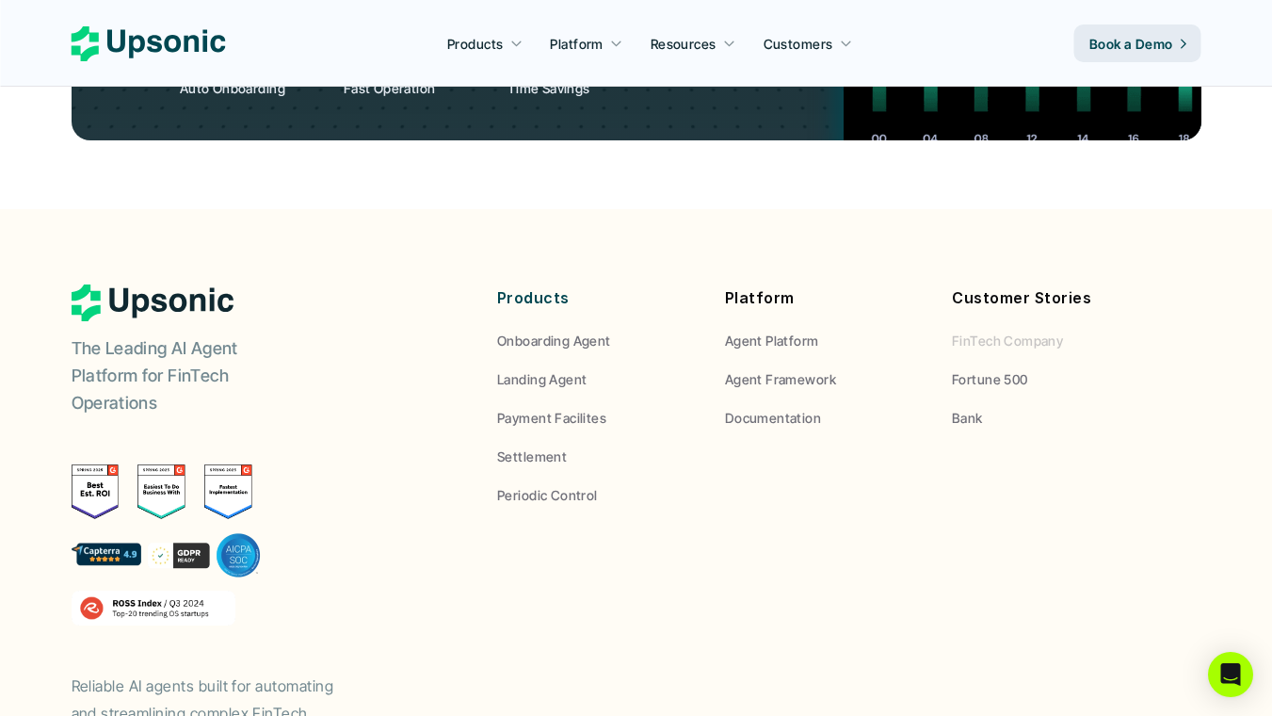
click at [1044, 331] on p "FinTech Company" at bounding box center [1007, 341] width 111 height 20
click at [1016, 331] on p "FinTech Company" at bounding box center [1007, 341] width 111 height 20
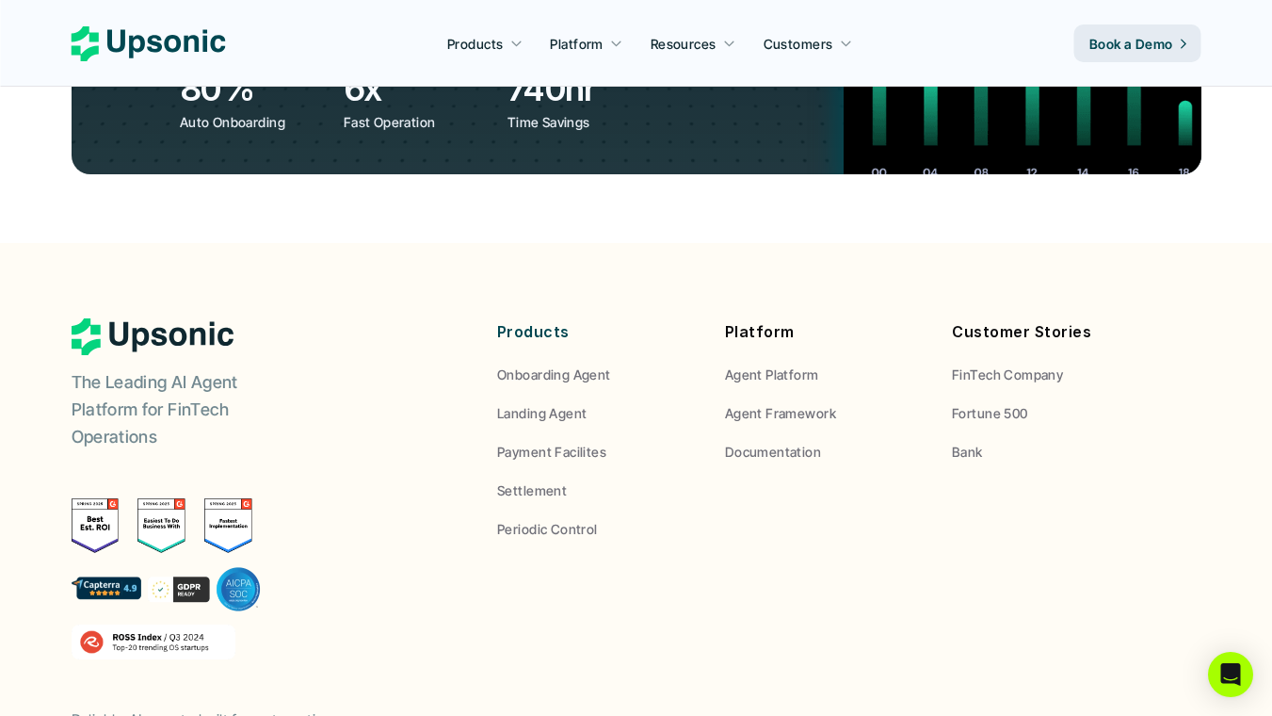
click at [969, 371] on div "Products Onboarding Agent Landing Agent Payment Facilites Settlement Periodic C…" at bounding box center [824, 428] width 655 height 220
click at [967, 442] on p "Bank" at bounding box center [967, 452] width 31 height 20
click at [967, 399] on div "Products Onboarding Agent Landing Agent Payment Facilites Settlement Periodic C…" at bounding box center [824, 428] width 655 height 220
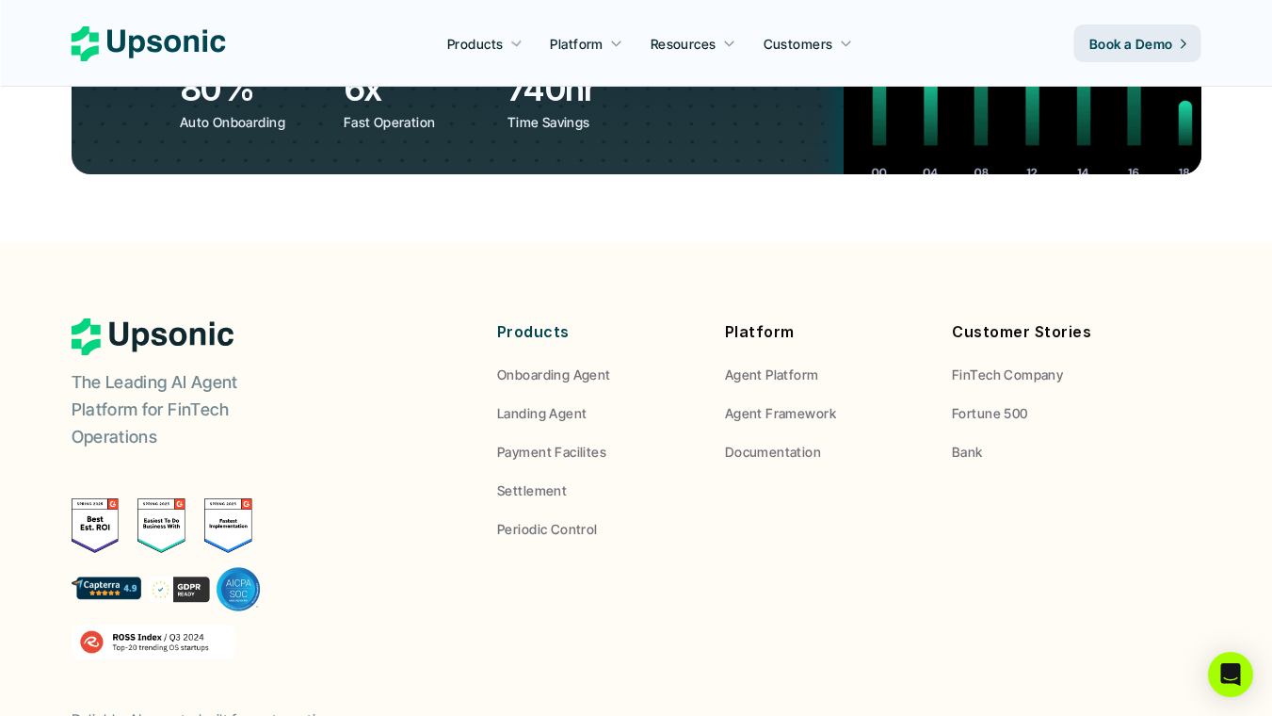
click at [204, 50] on use at bounding box center [149, 43] width 154 height 35
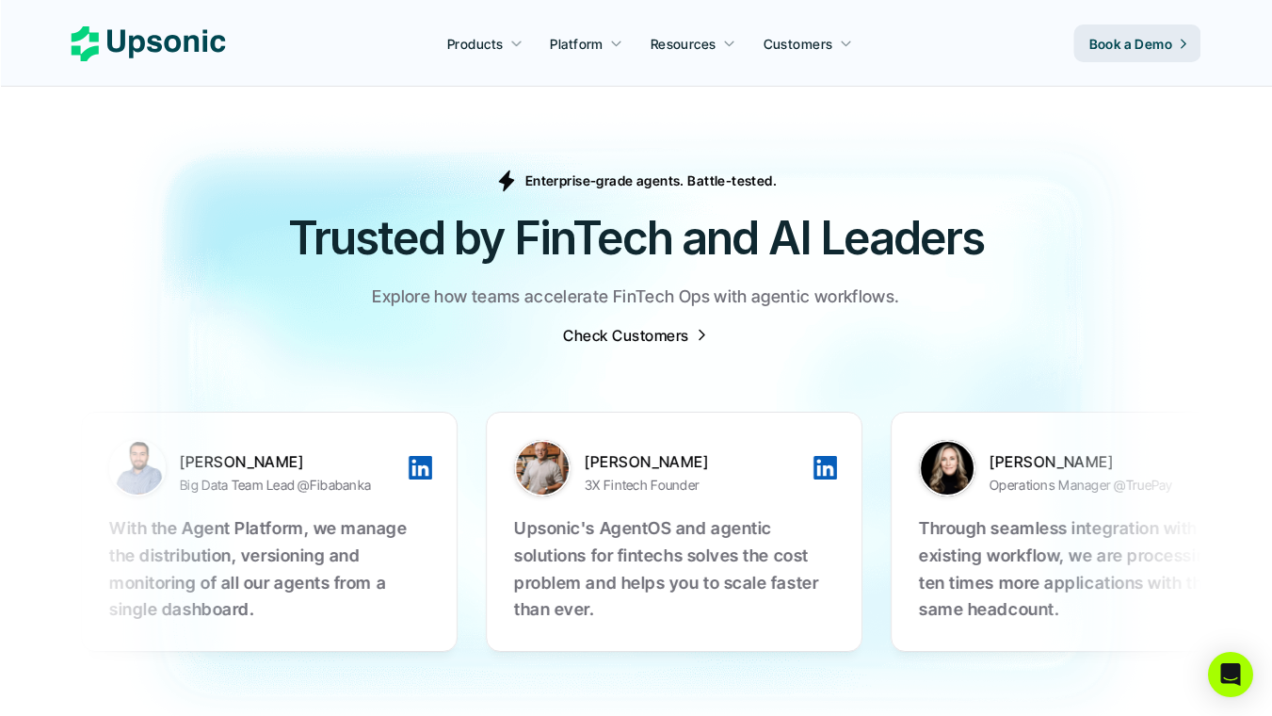
scroll to position [5842, 0]
